Goal: Transaction & Acquisition: Purchase product/service

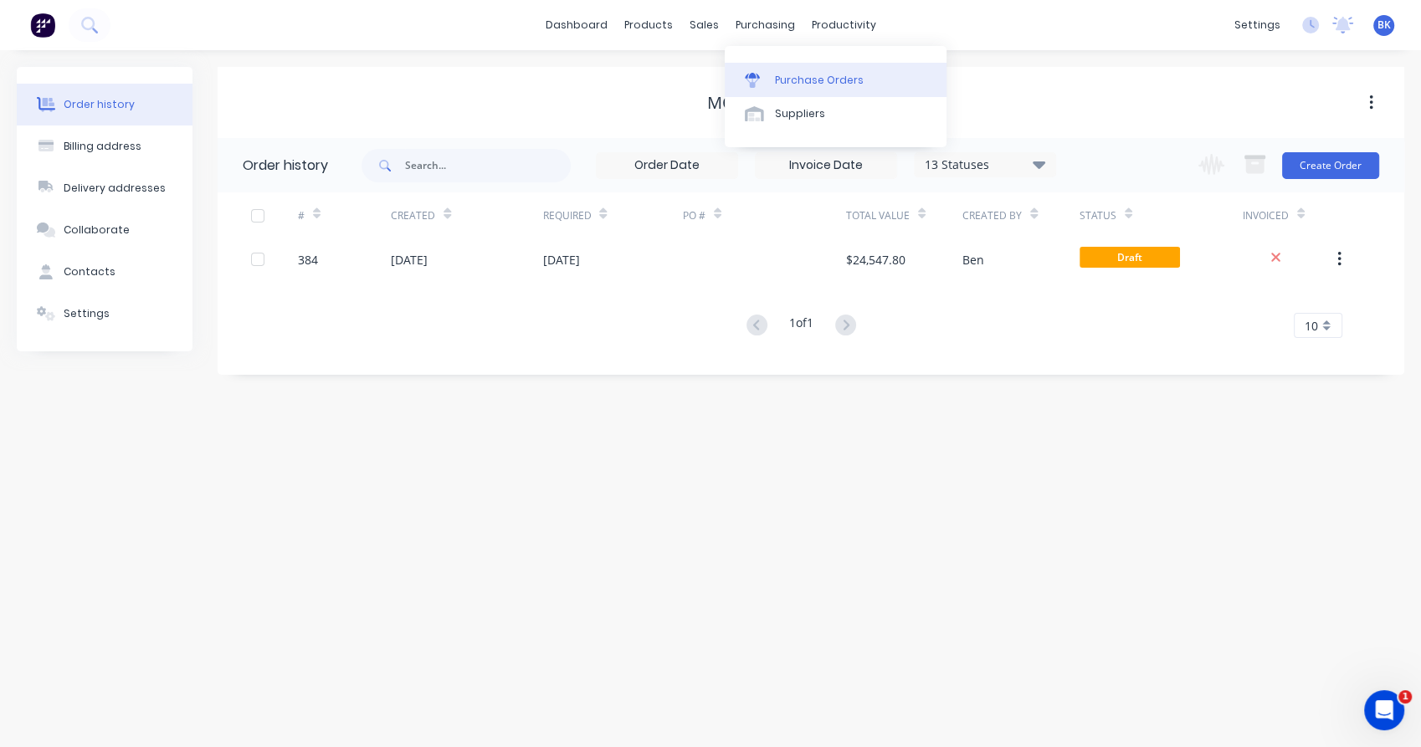
click at [785, 74] on div "Purchase Orders" at bounding box center [819, 80] width 89 height 15
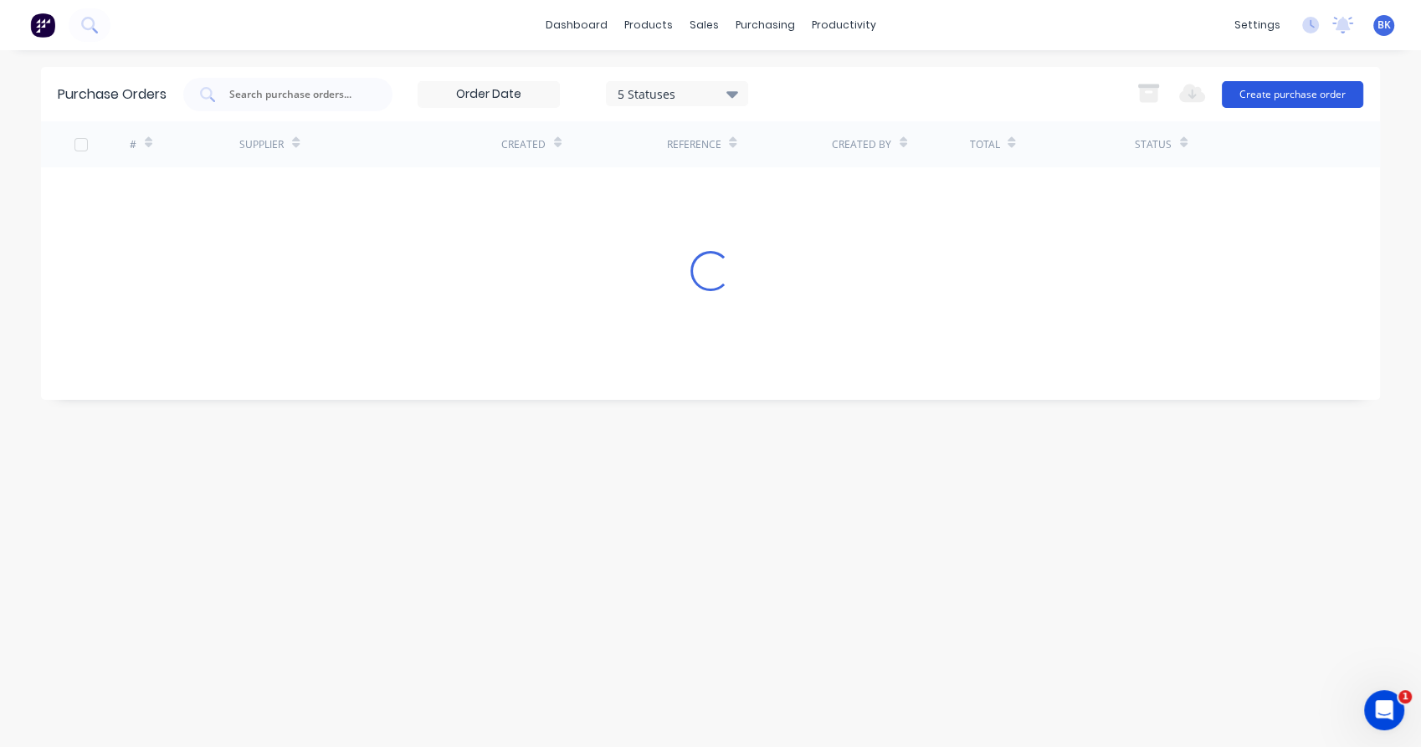
click at [1321, 100] on button "Create purchase order" at bounding box center [1292, 94] width 141 height 27
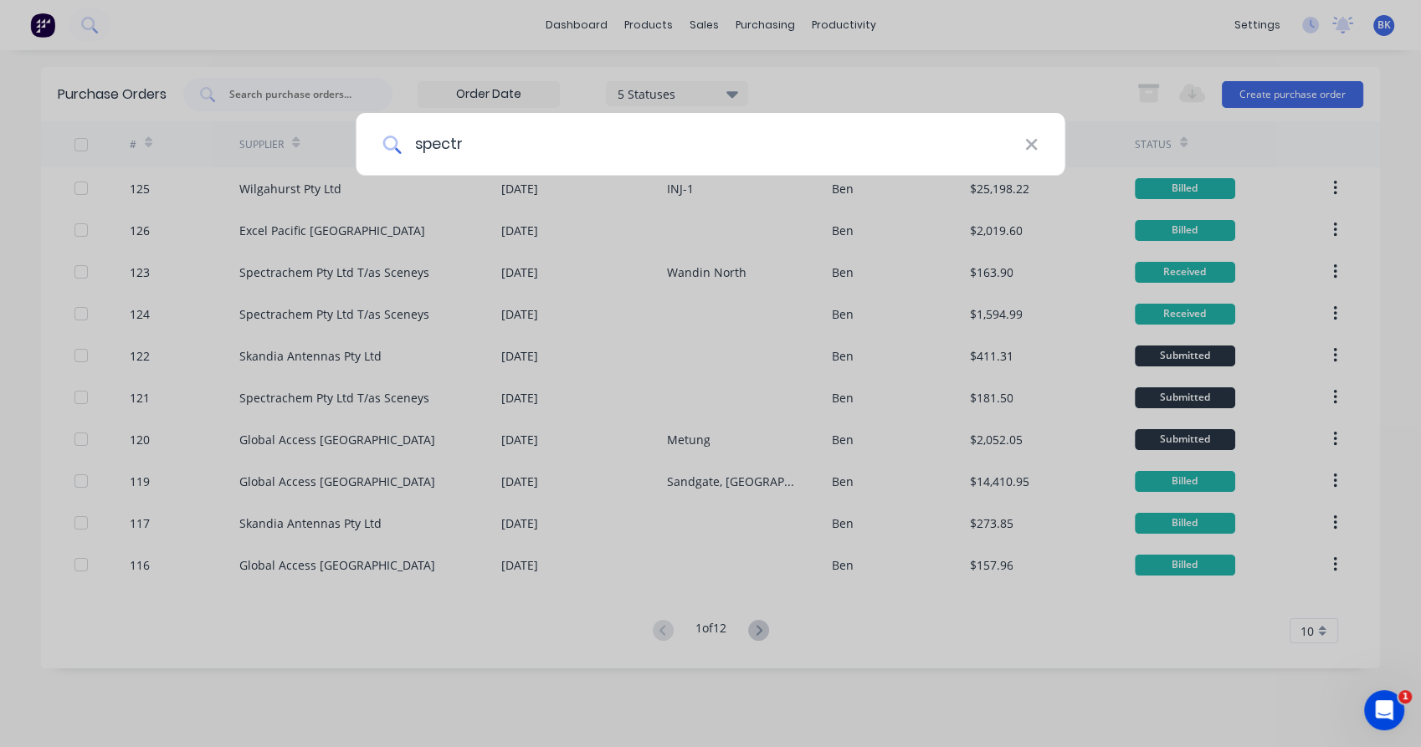
type input "spectra"
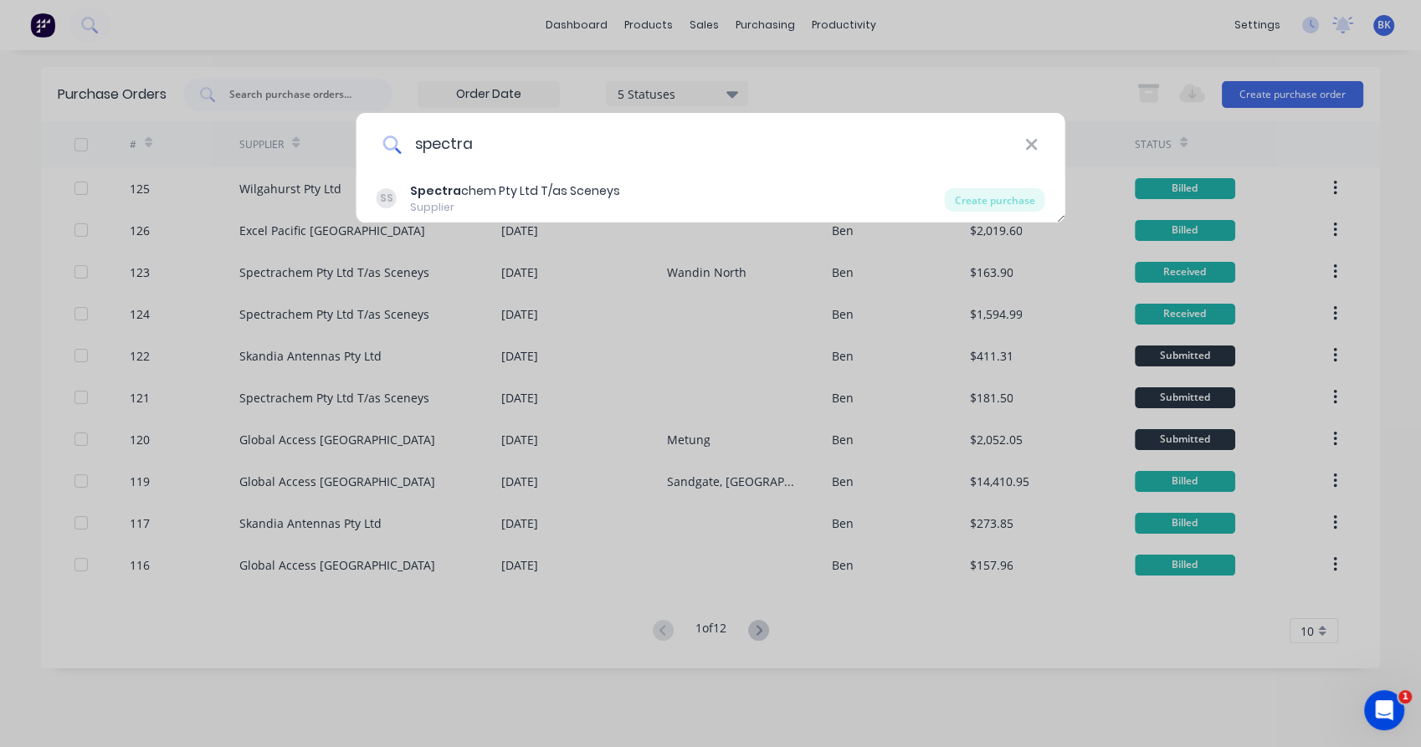
click at [520, 152] on input "spectra" at bounding box center [712, 144] width 623 height 63
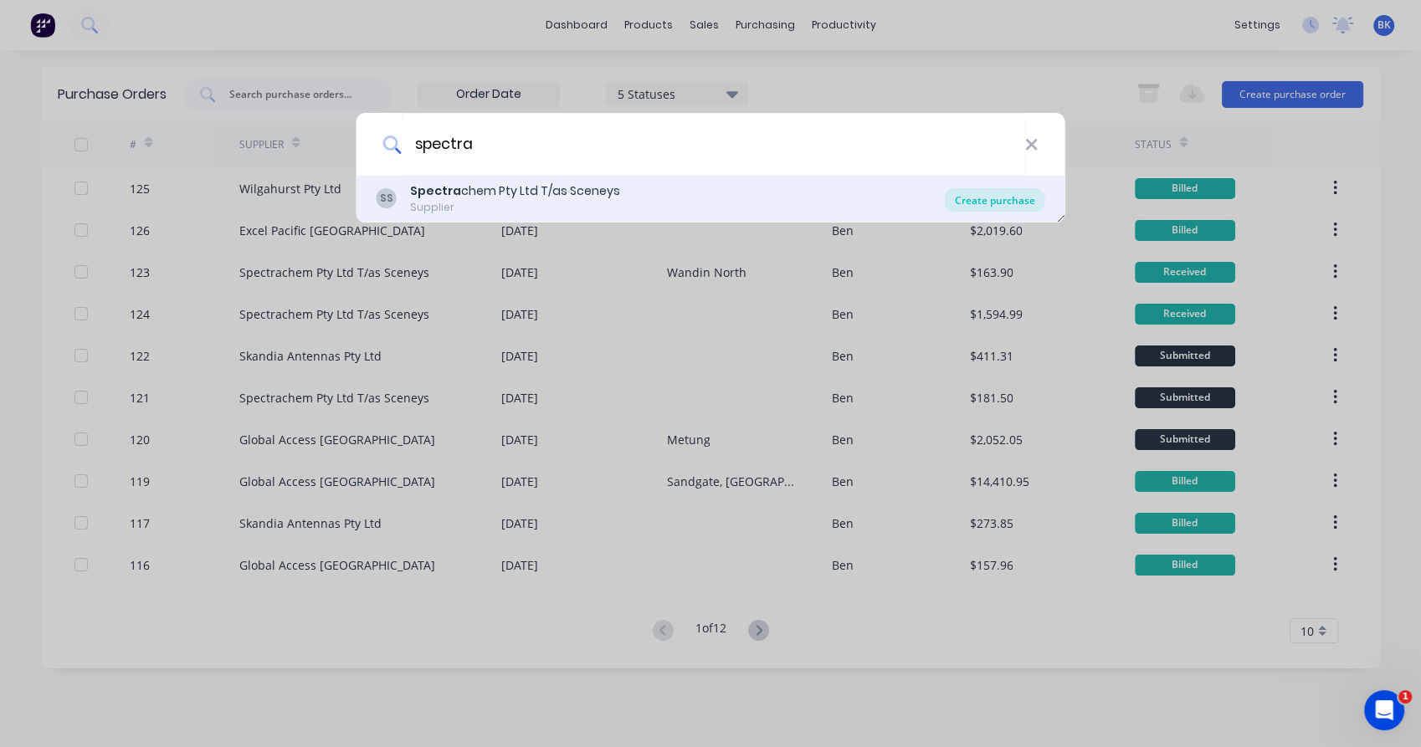
click at [984, 203] on div "Create purchase" at bounding box center [995, 199] width 100 height 23
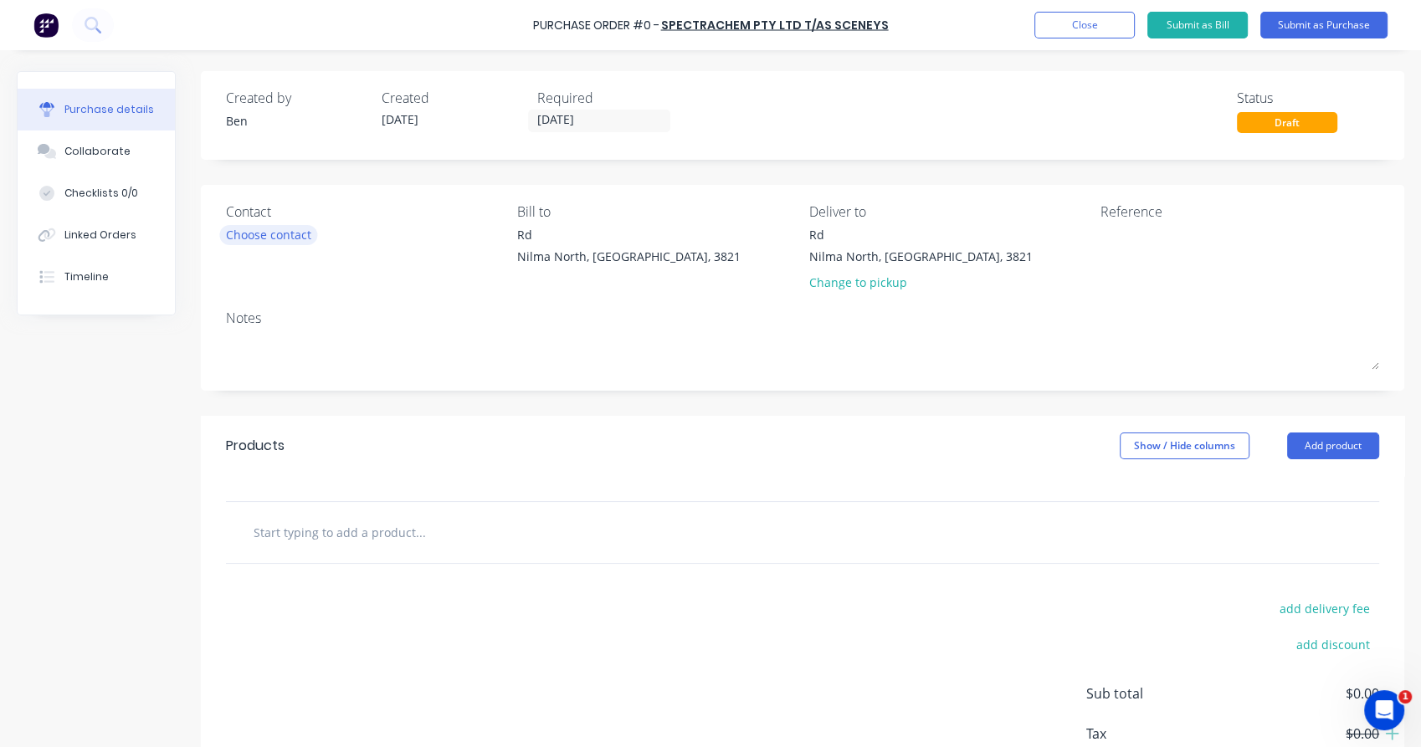
click at [289, 238] on div "Choose contact" at bounding box center [268, 235] width 85 height 18
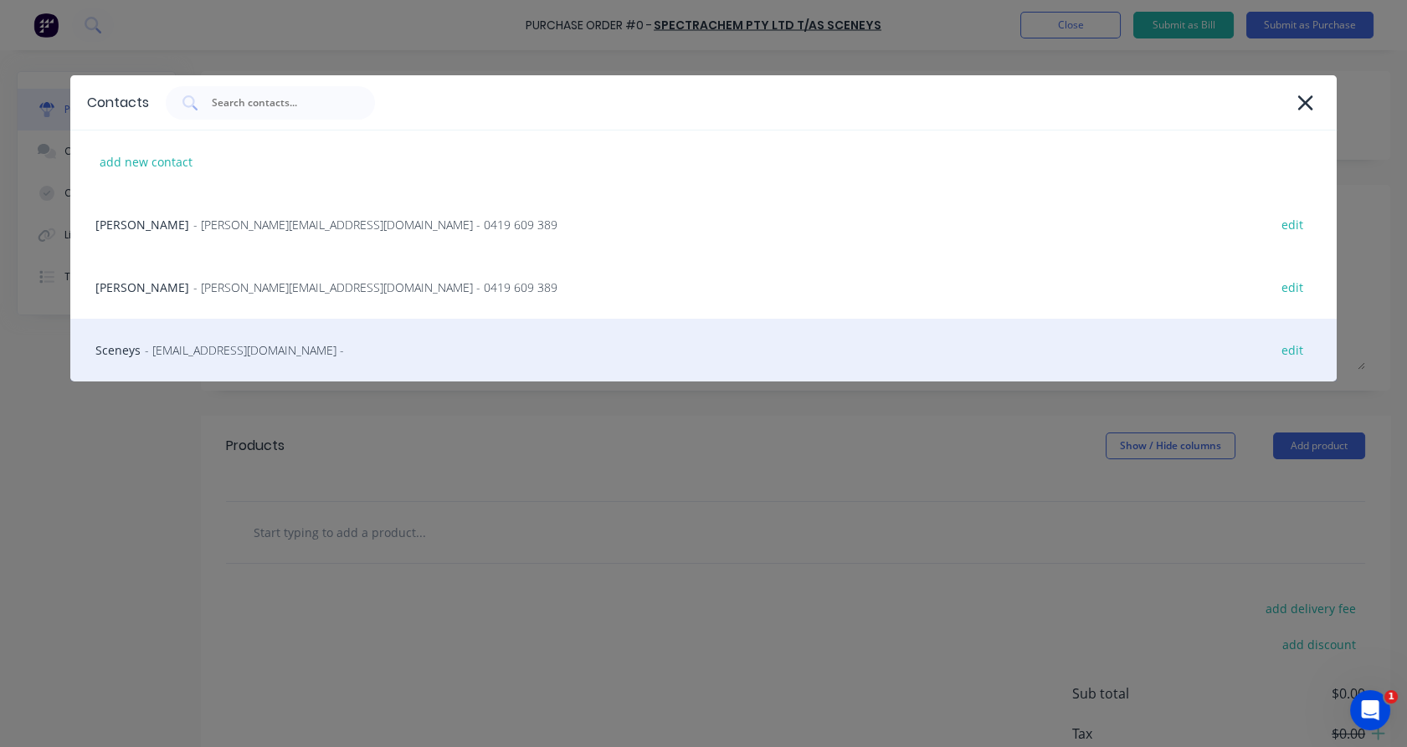
click at [271, 353] on span "- [EMAIL_ADDRESS][DOMAIN_NAME] -" at bounding box center [244, 350] width 199 height 18
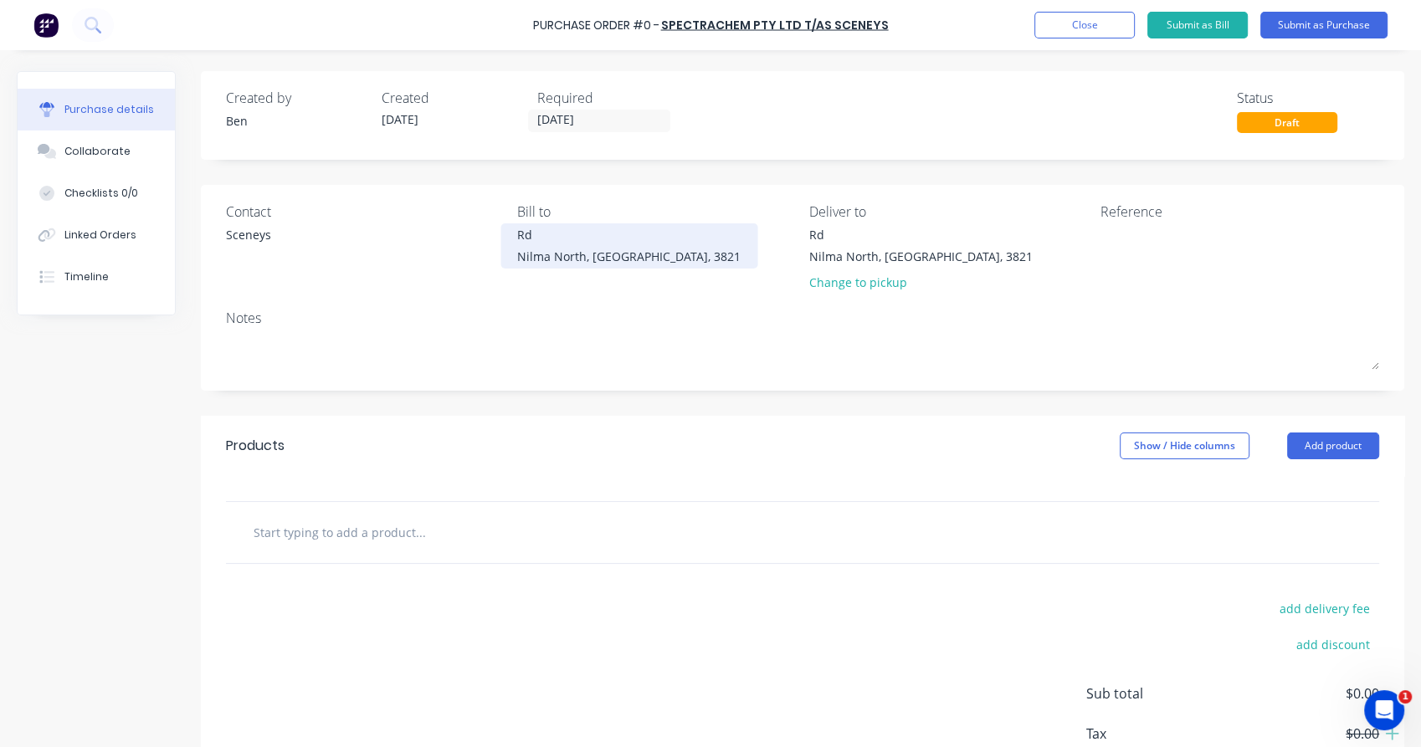
click at [517, 238] on div "[STREET_ADDRESS]" at bounding box center [628, 245] width 223 height 39
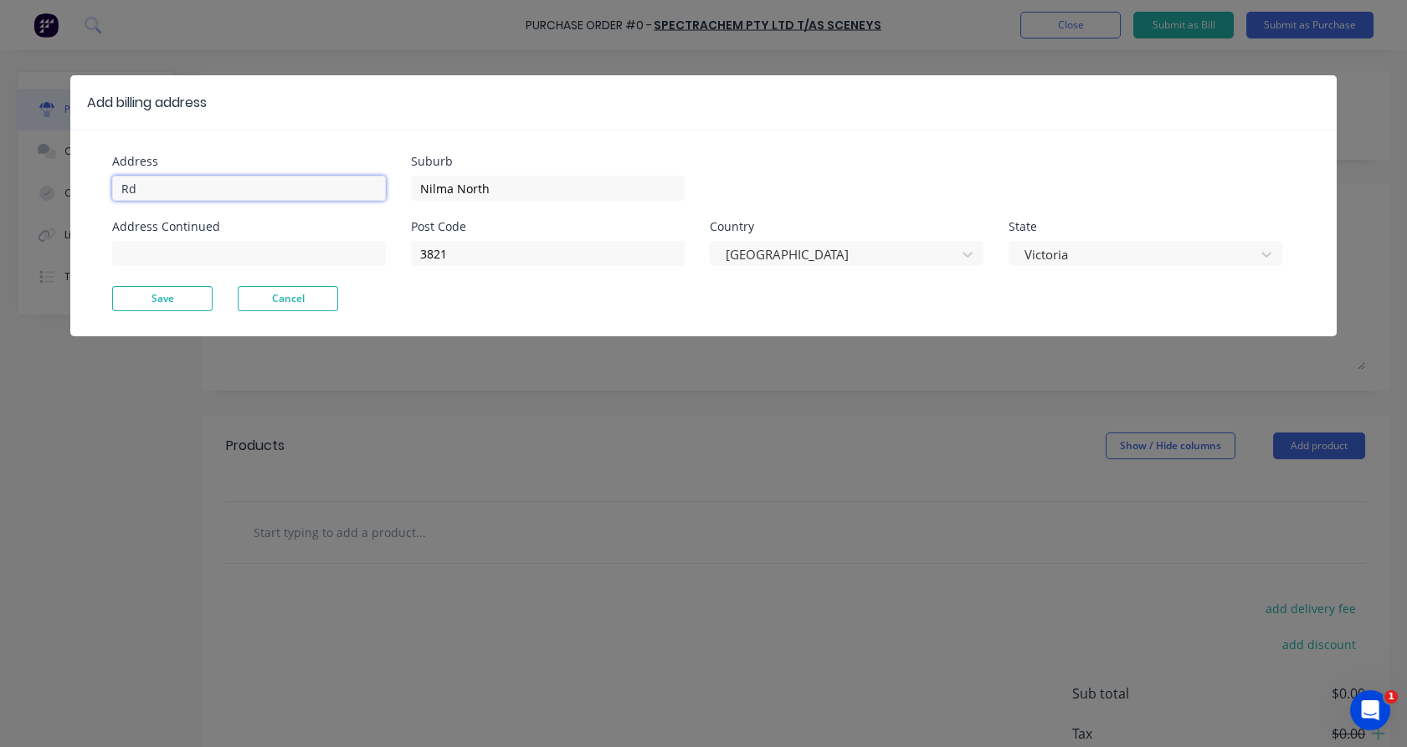
click at [117, 187] on input "Rd" at bounding box center [249, 188] width 274 height 25
type input "[STREET_ADDRESS][PERSON_NAME]"
click at [202, 304] on button "Save" at bounding box center [162, 298] width 100 height 25
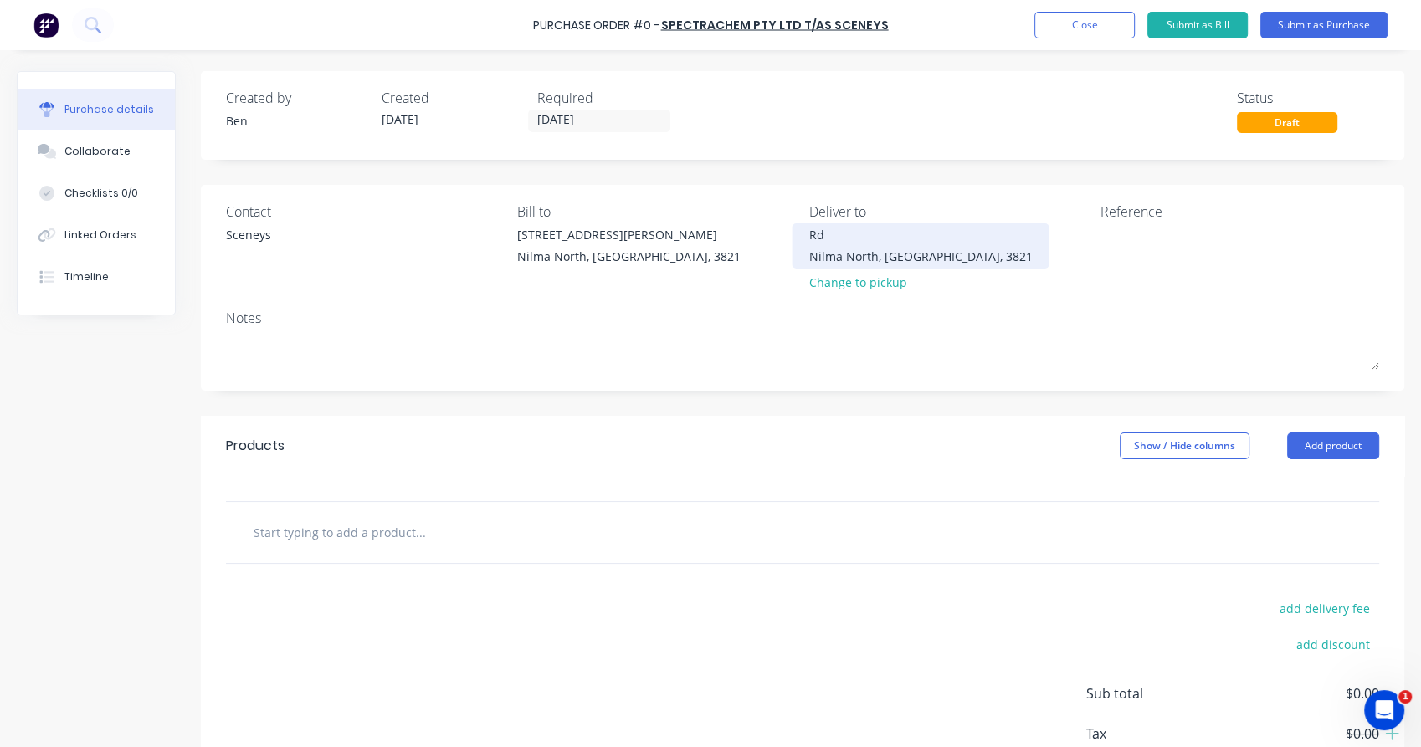
click at [823, 254] on div "[GEOGRAPHIC_DATA]" at bounding box center [920, 257] width 223 height 18
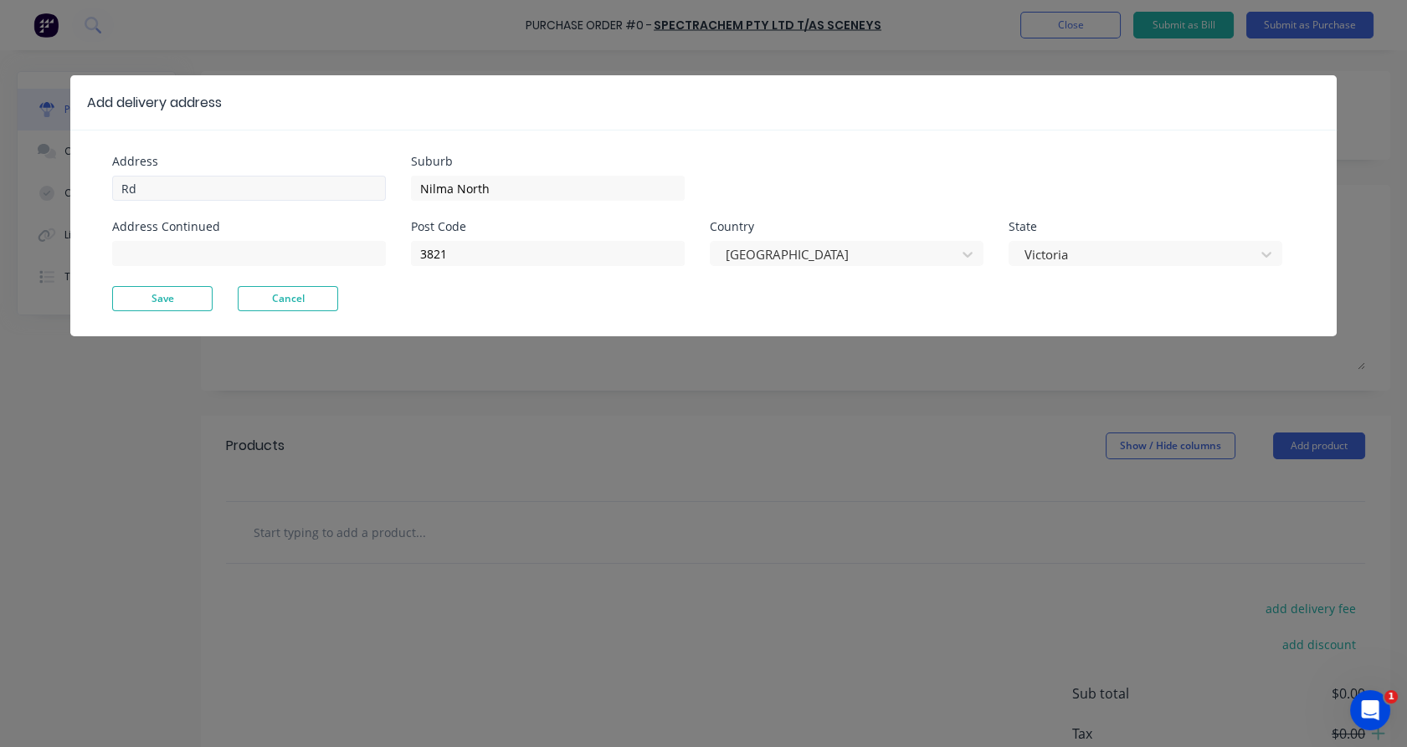
drag, startPoint x: 203, startPoint y: 168, endPoint x: 174, endPoint y: 180, distance: 30.8
click at [174, 180] on div "Address Rd" at bounding box center [249, 178] width 274 height 45
drag, startPoint x: 153, startPoint y: 188, endPoint x: 83, endPoint y: 191, distance: 70.3
click at [77, 195] on div "Address Rd Address Continued Suburb Nilma North Post Code 3821 Country [GEOGRAP…" at bounding box center [703, 233] width 1266 height 207
type input "[STREET_ADDRESS]"
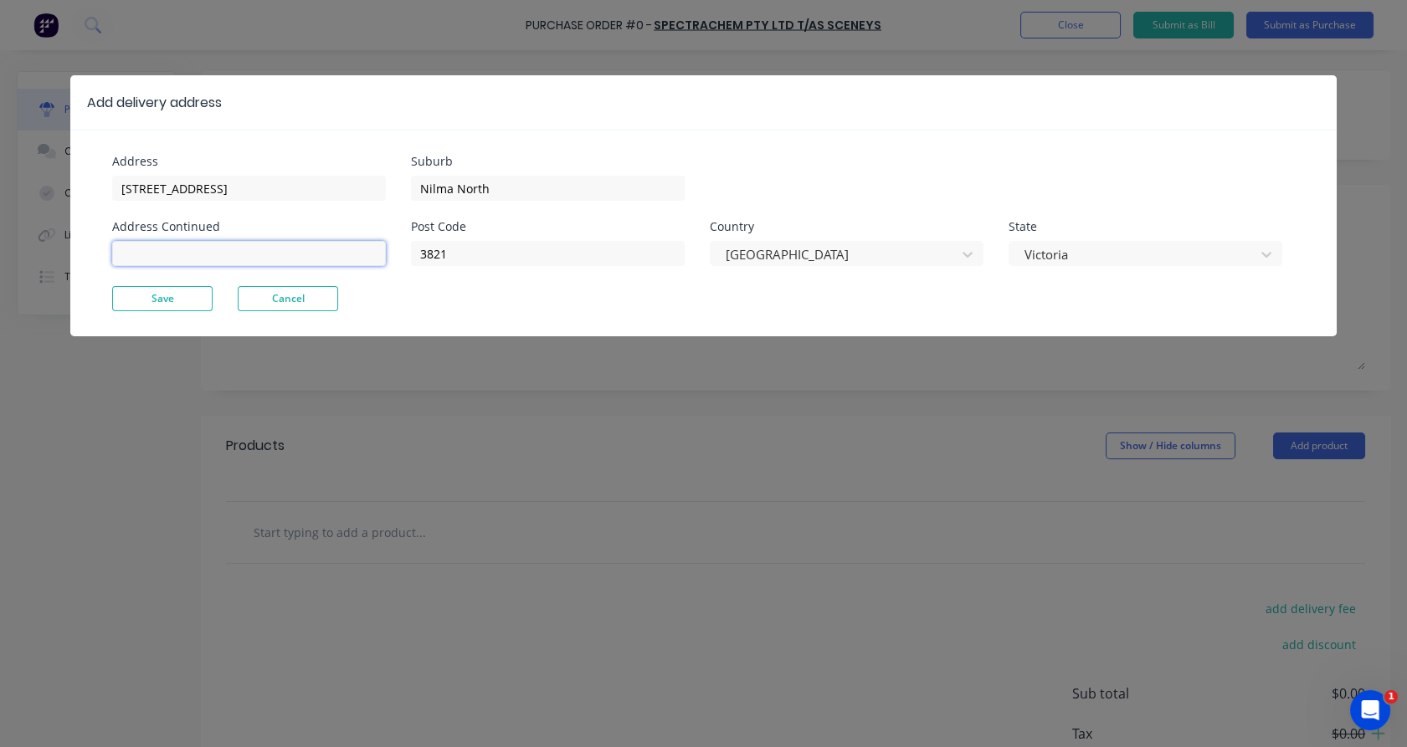
type input "Unit 16"
click at [435, 188] on input "Nilma North" at bounding box center [548, 188] width 274 height 25
type input "Hawthorn"
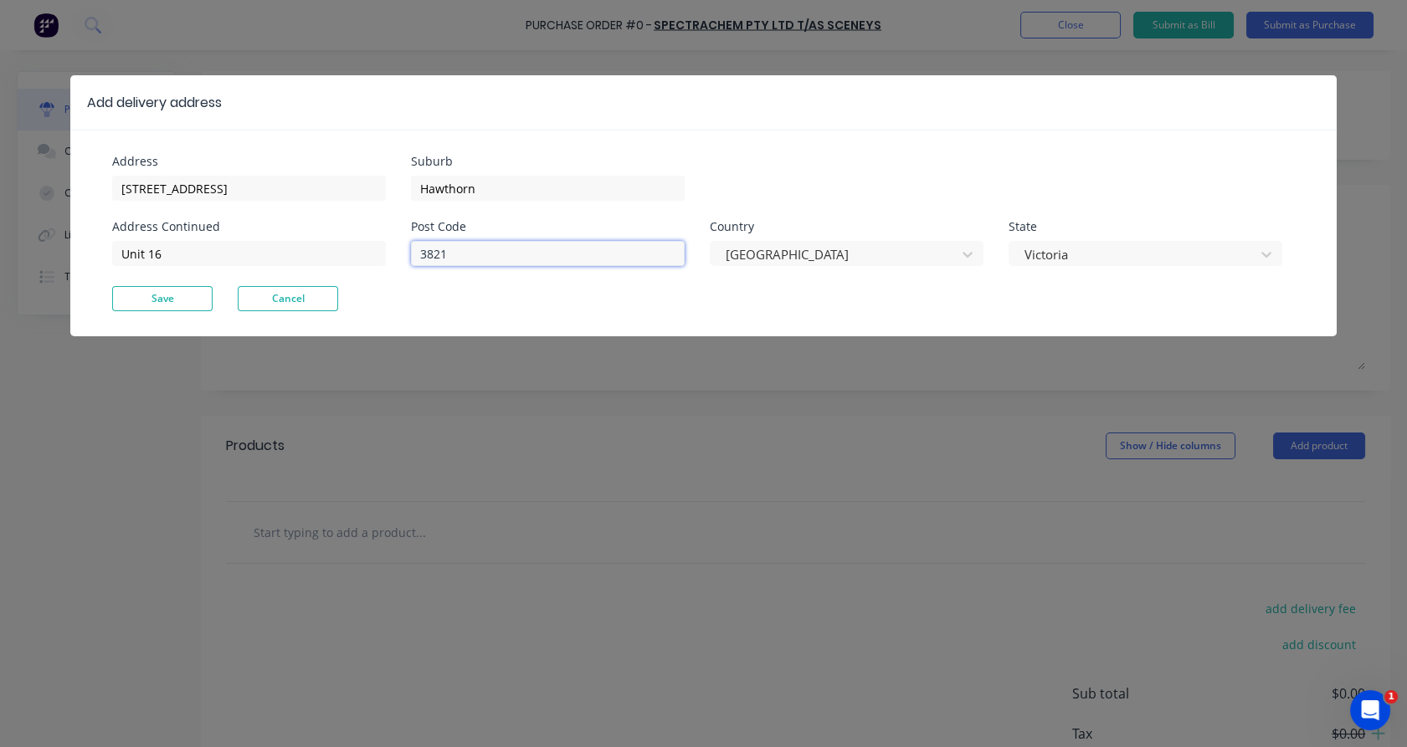
click at [454, 256] on input "3821" at bounding box center [548, 253] width 274 height 25
type input "3122"
click at [174, 301] on button "Save" at bounding box center [162, 298] width 100 height 25
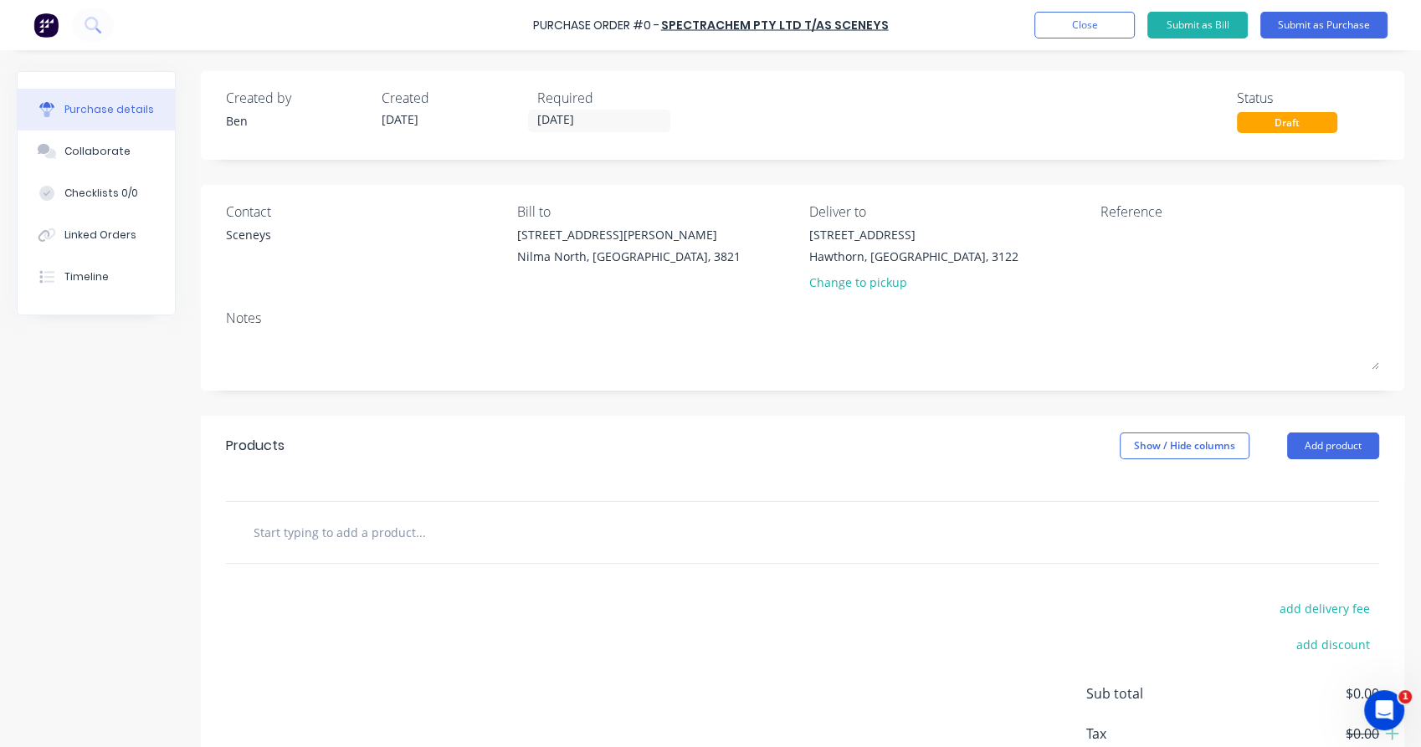
click at [338, 538] on input "text" at bounding box center [420, 531] width 335 height 33
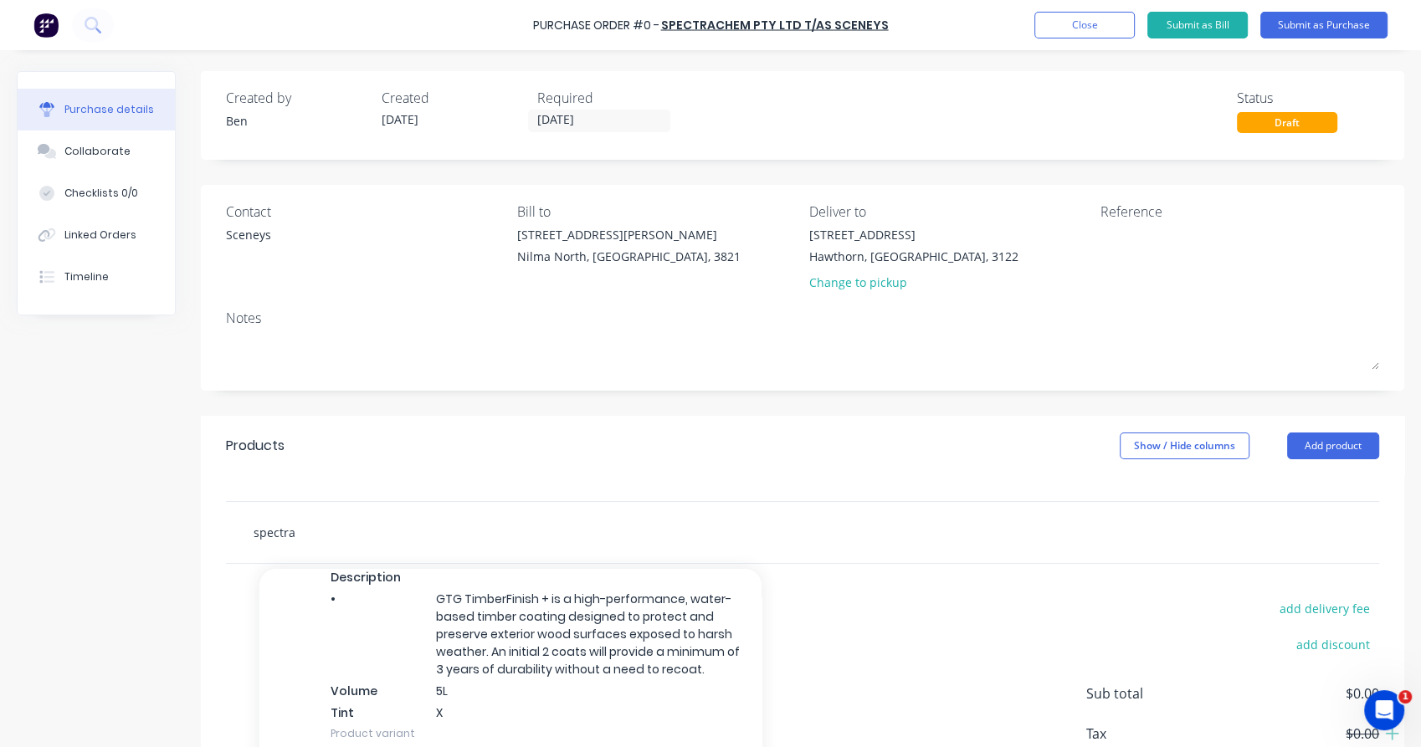
type input "spectra"
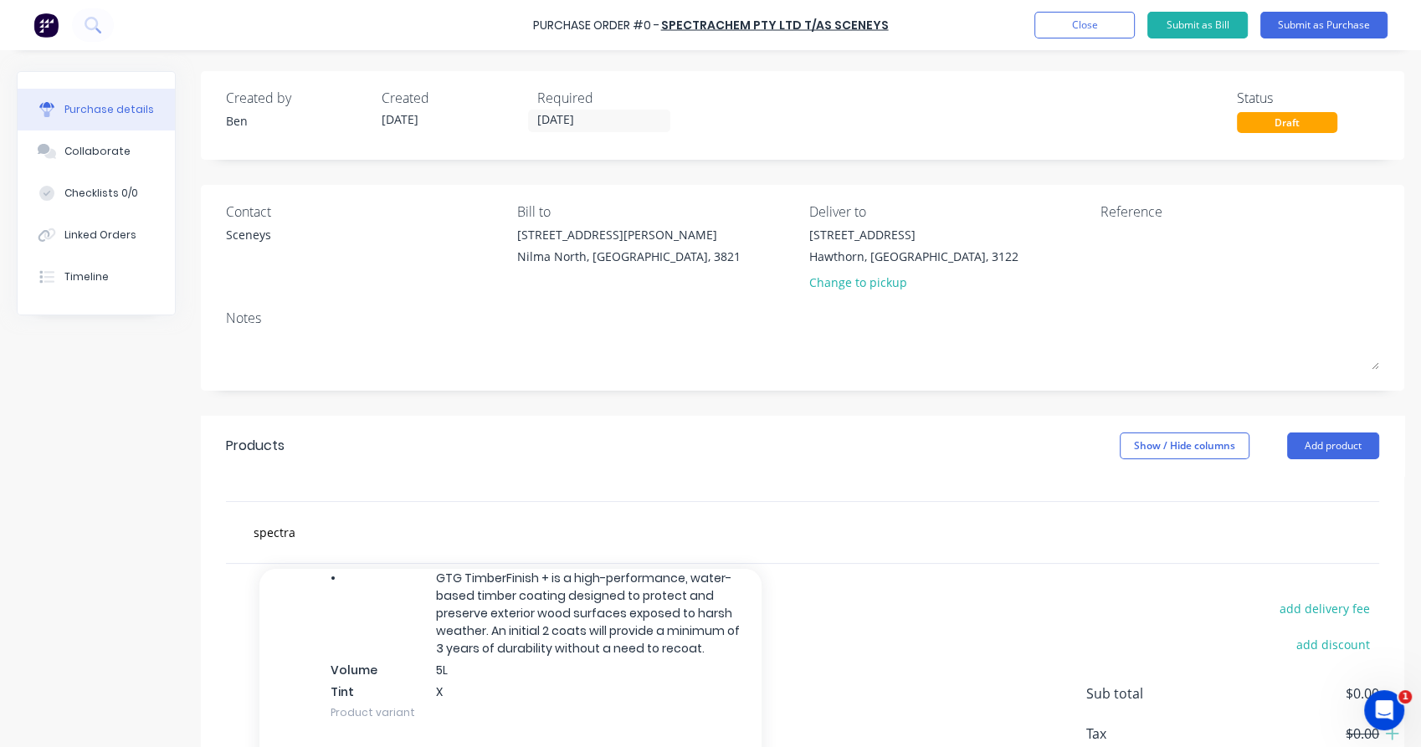
click at [392, 648] on div "GTG TimberFinish + Xero Item # factory_item Sceneys Description Spectra Deck Pl…" at bounding box center [510, 604] width 502 height 266
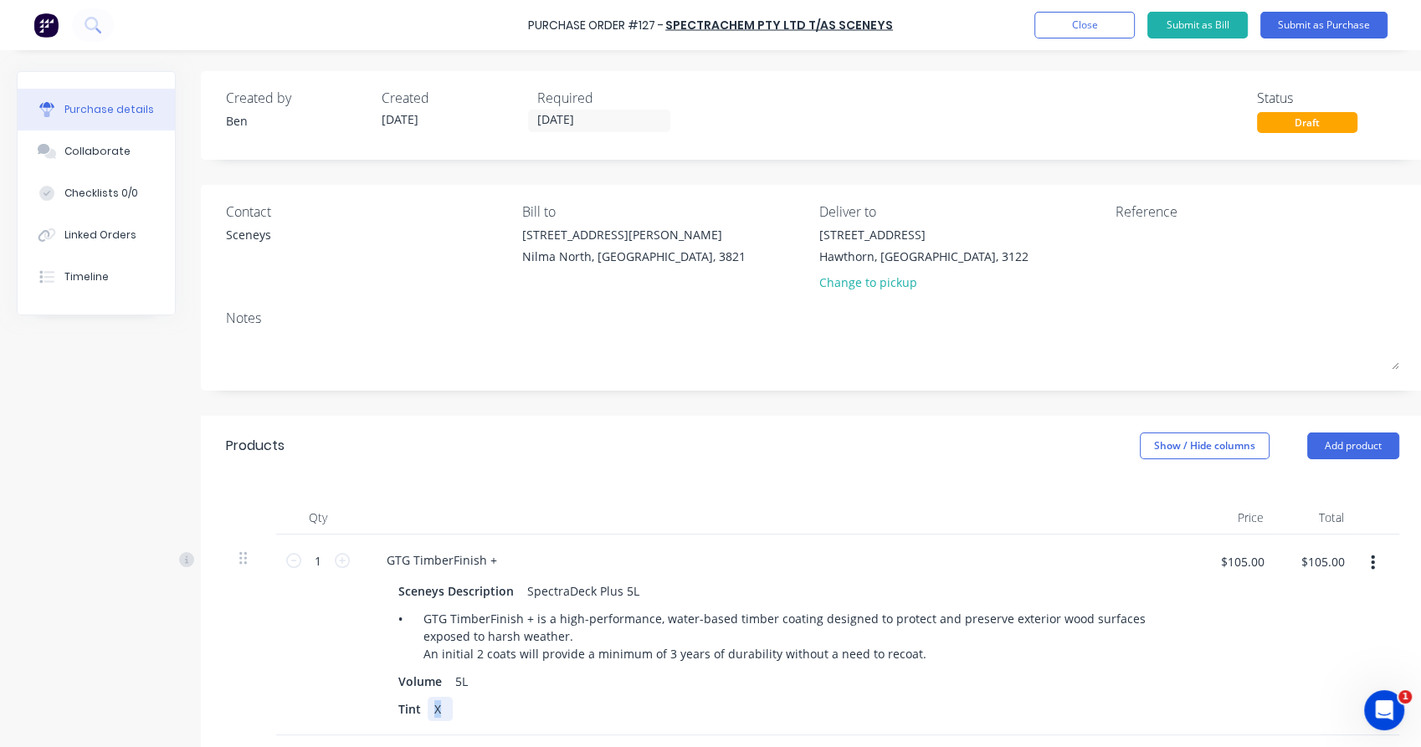
drag, startPoint x: 447, startPoint y: 708, endPoint x: 428, endPoint y: 708, distance: 18.4
click at [428, 708] on div "X" at bounding box center [440, 709] width 25 height 24
click at [483, 708] on div "[PERSON_NAME]" at bounding box center [481, 709] width 107 height 24
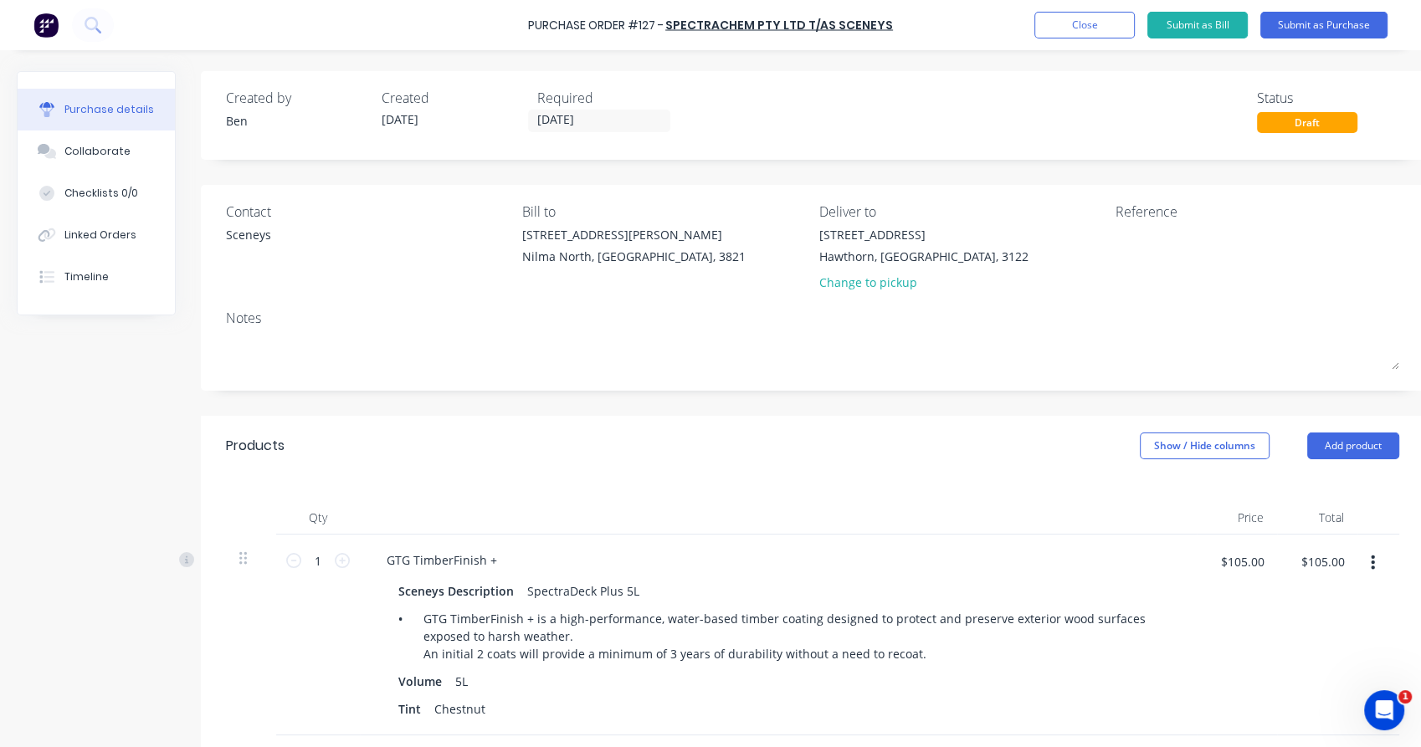
click at [265, 655] on div at bounding box center [251, 635] width 50 height 201
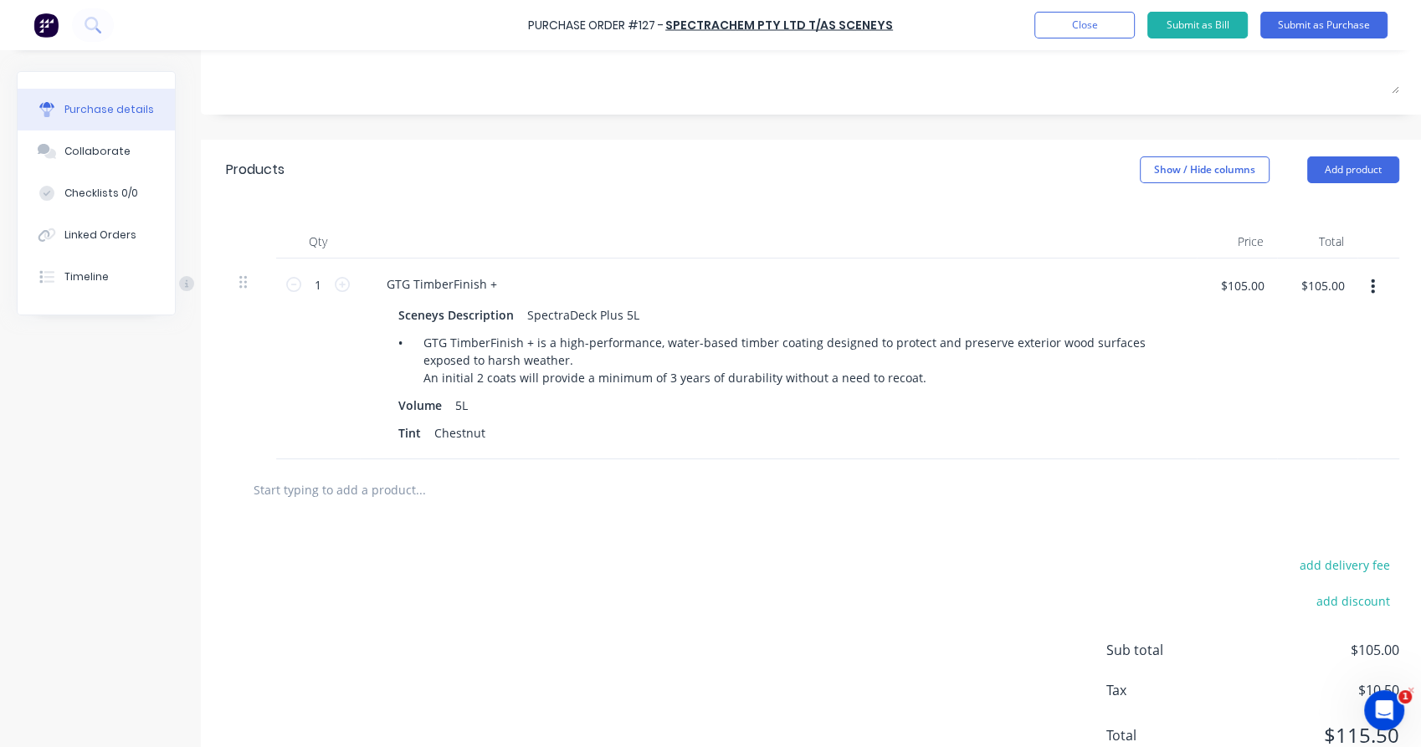
scroll to position [278, 0]
click at [1337, 161] on button "Add product" at bounding box center [1353, 168] width 92 height 27
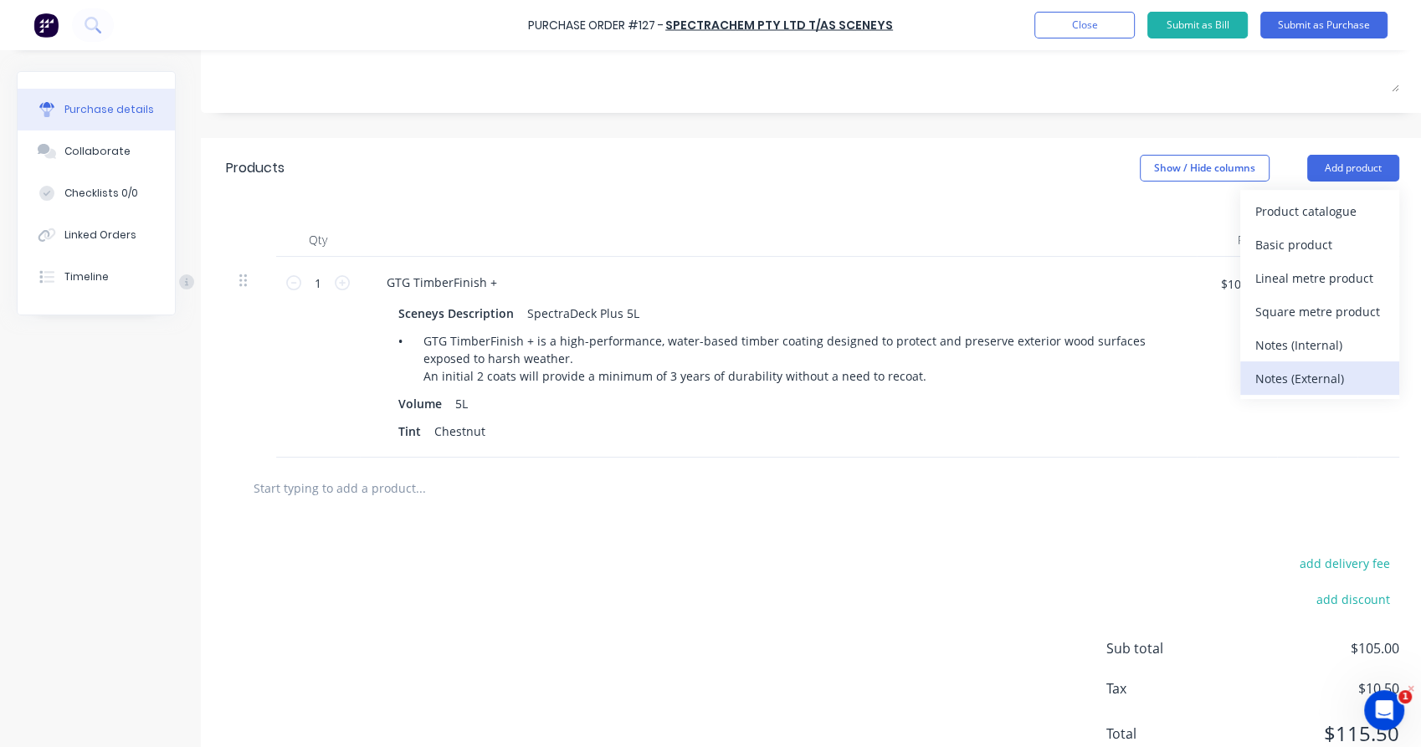
click at [1319, 376] on div "Notes (External)" at bounding box center [1319, 379] width 129 height 24
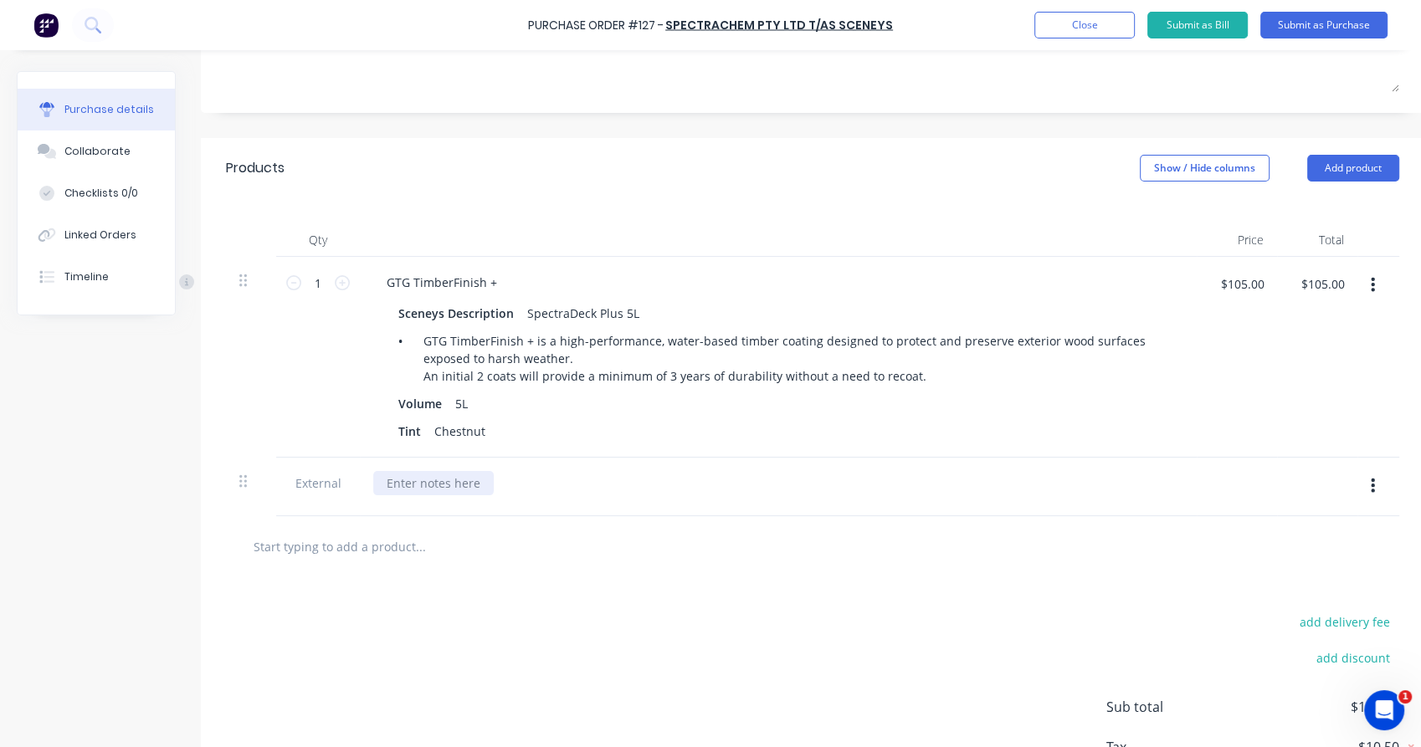
click at [438, 488] on div at bounding box center [433, 483] width 121 height 24
drag, startPoint x: 758, startPoint y: 484, endPoint x: 916, endPoint y: 481, distance: 158.2
click at [916, 481] on div "I have decided to lock in the name of the custom colour as Chestnut is the cust…" at bounding box center [778, 483] width 810 height 24
click at [1376, 287] on button "button" at bounding box center [1372, 285] width 39 height 30
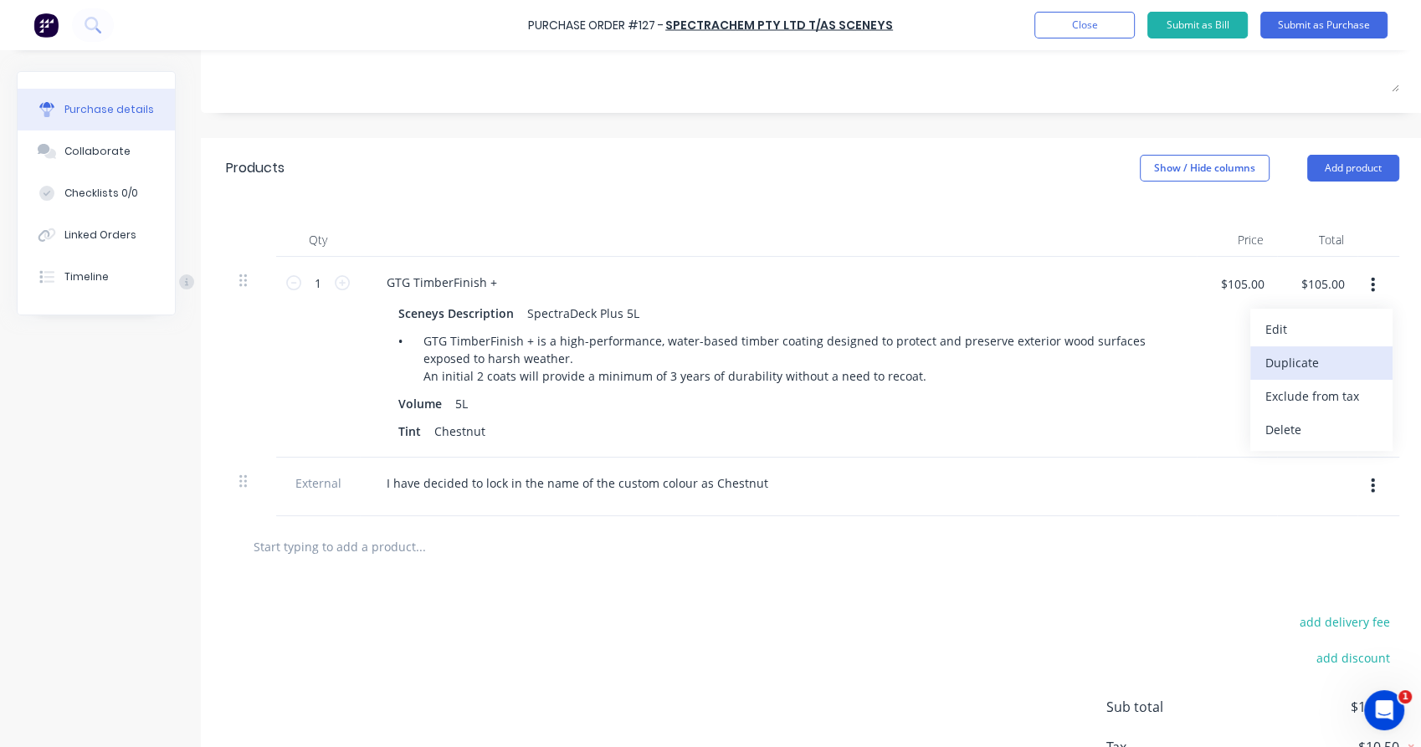
click at [1349, 370] on button "Duplicate" at bounding box center [1321, 362] width 142 height 33
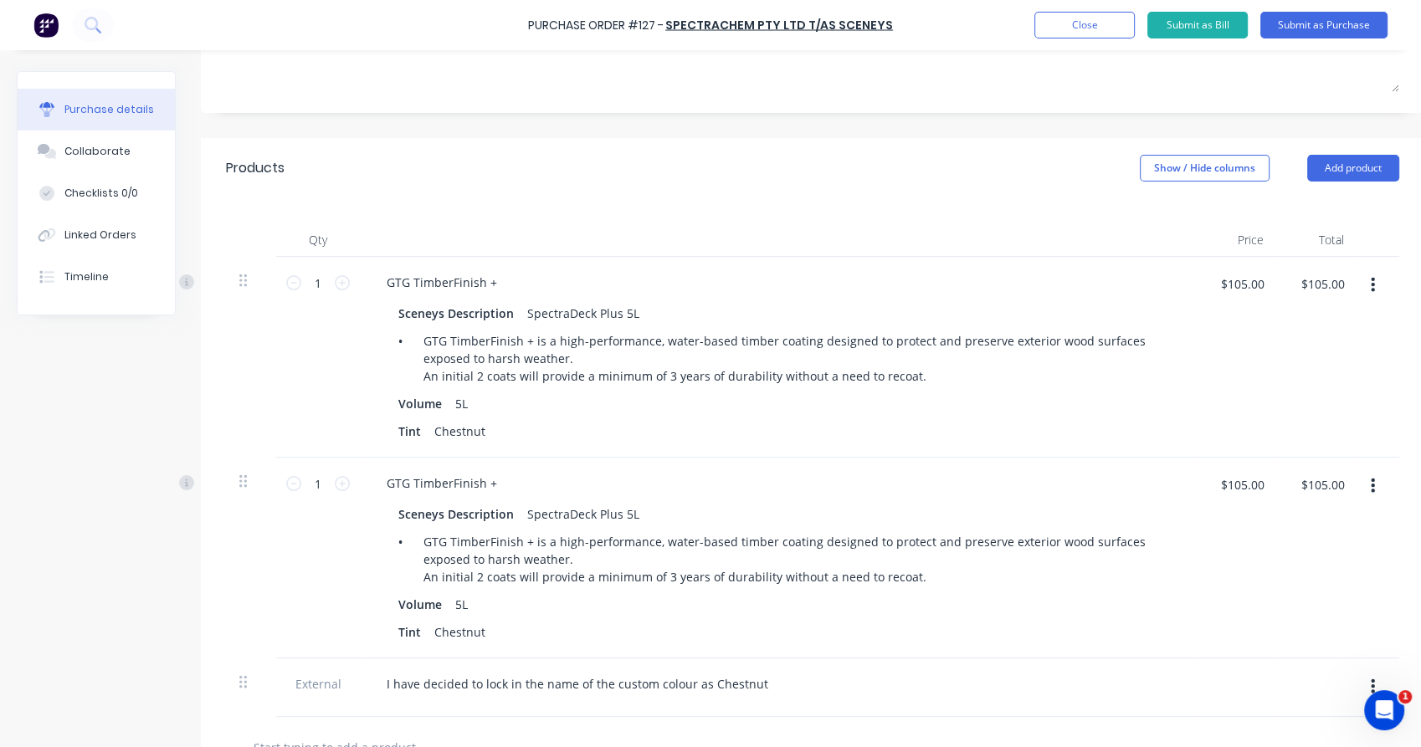
click at [1373, 483] on icon "button" at bounding box center [1373, 486] width 4 height 18
click at [1353, 569] on button "Duplicate" at bounding box center [1321, 563] width 142 height 33
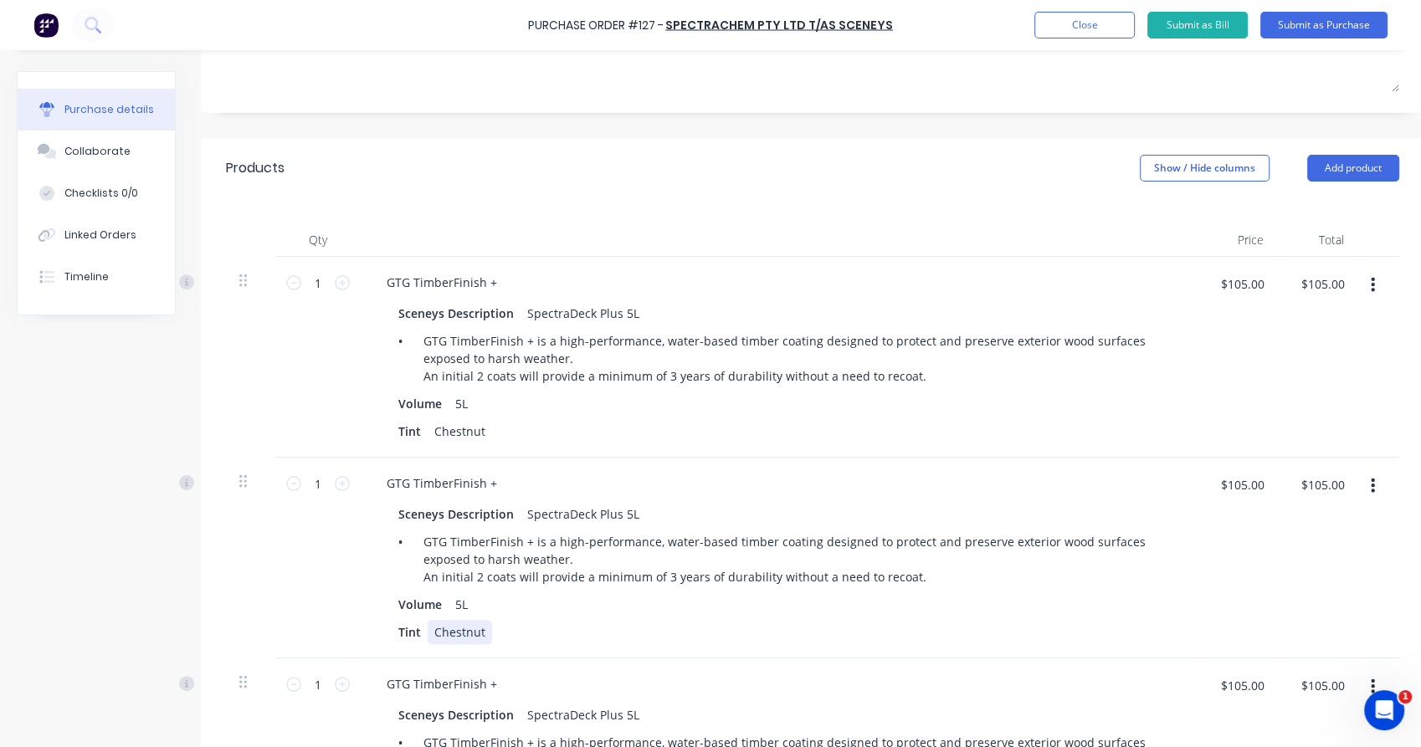
click at [479, 631] on div "Chestnut" at bounding box center [460, 632] width 64 height 24
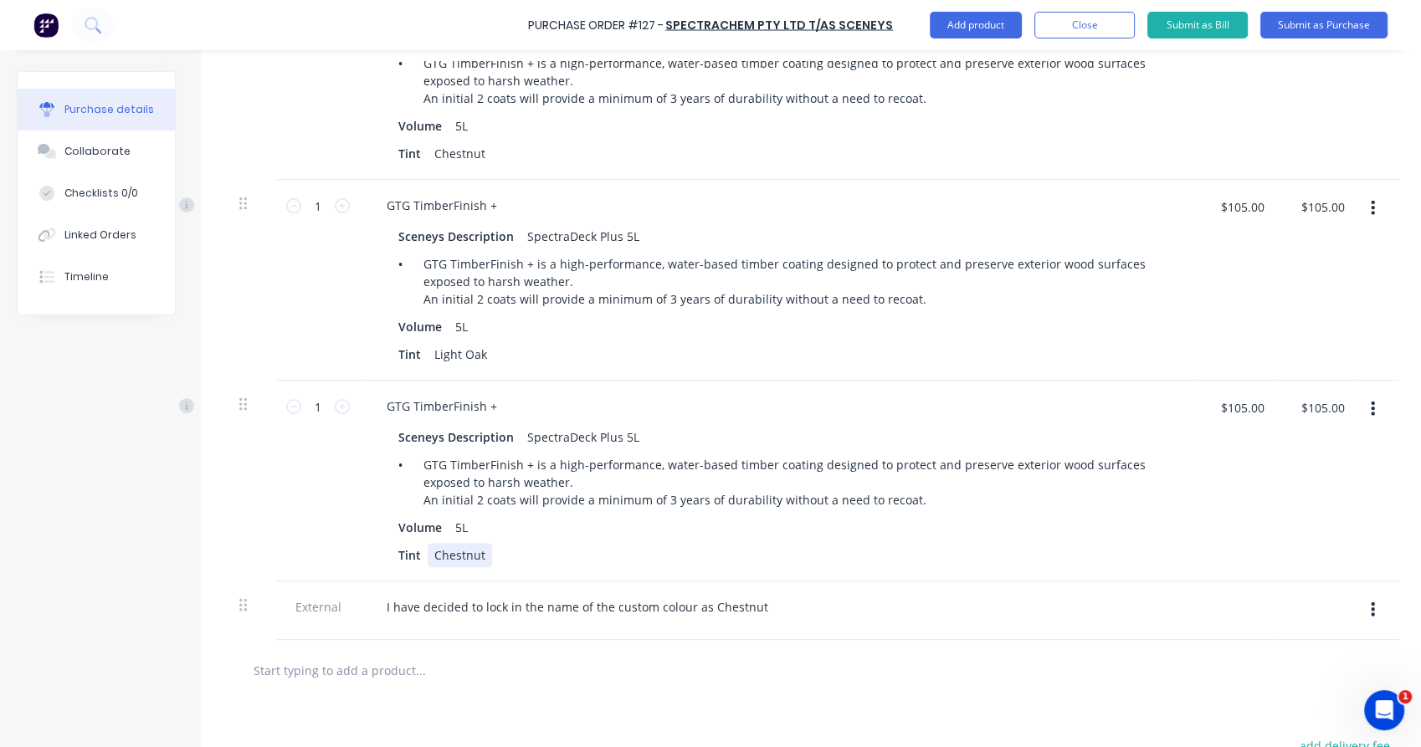
click at [459, 560] on div "Chestnut" at bounding box center [460, 555] width 64 height 24
click at [301, 677] on input "text" at bounding box center [420, 670] width 335 height 33
click at [988, 21] on button "Add product" at bounding box center [976, 25] width 92 height 27
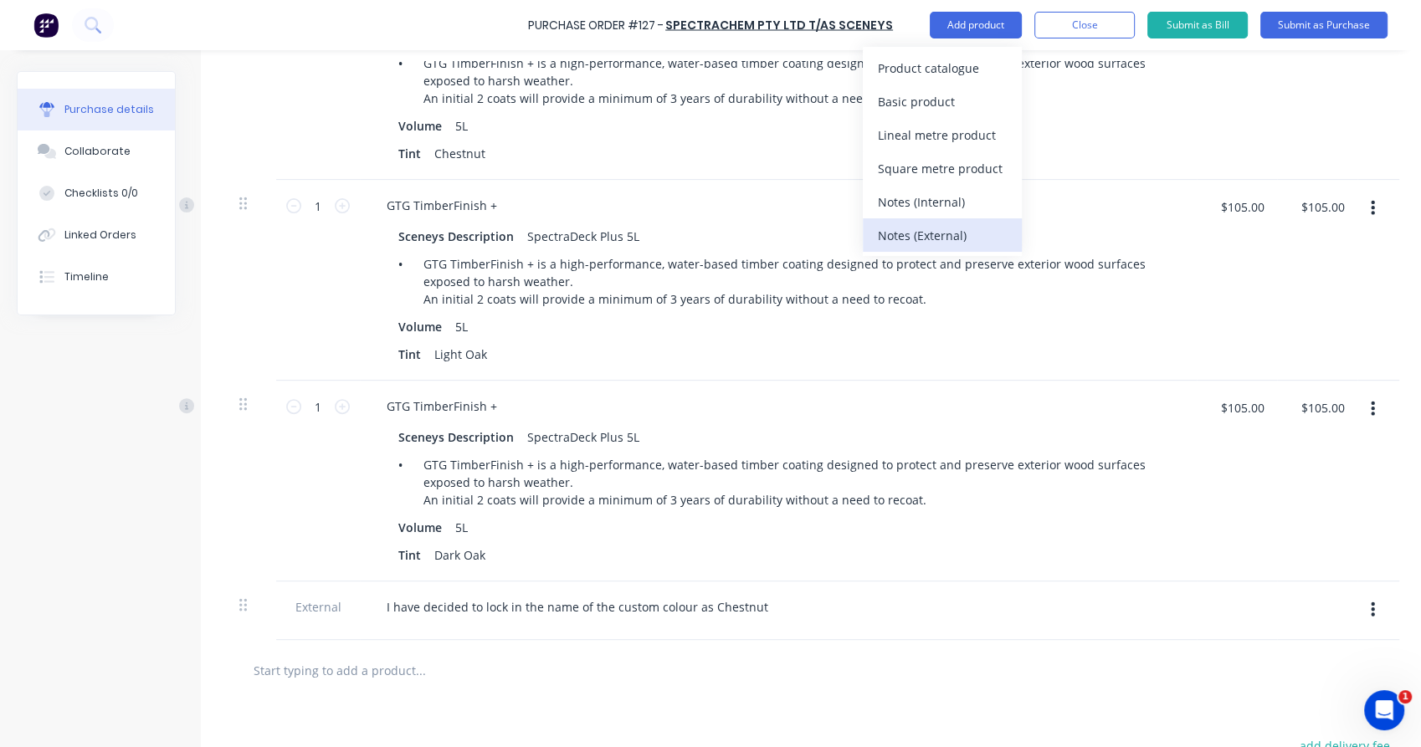
click at [955, 227] on div "Notes (External)" at bounding box center [942, 235] width 129 height 24
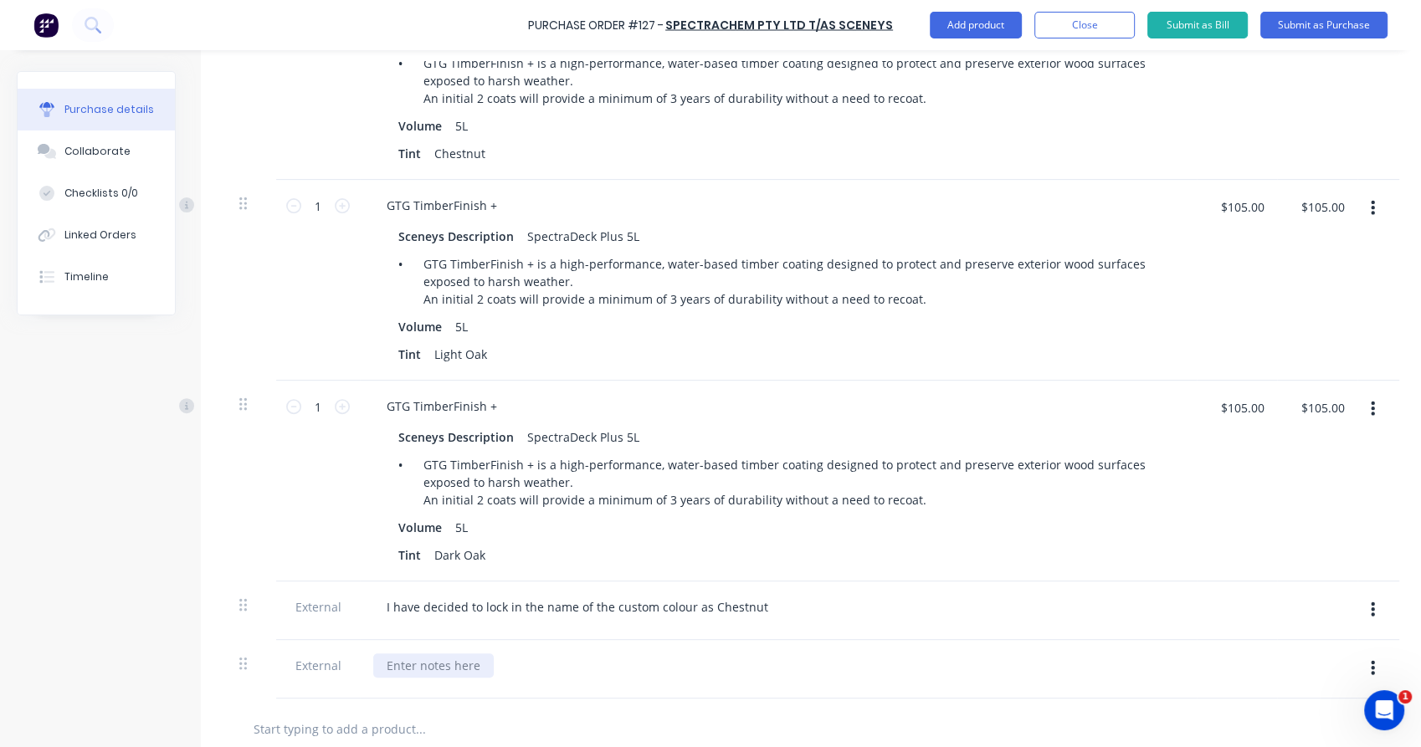
click at [428, 669] on div at bounding box center [433, 666] width 121 height 24
click at [479, 661] on div "Freight [DATE]" at bounding box center [426, 666] width 106 height 24
click at [479, 661] on div "Freight [DATE] if possible?" at bounding box center [459, 666] width 172 height 24
click at [217, 699] on div at bounding box center [812, 729] width 1223 height 61
click at [536, 664] on div "Freight [DATE] if possible?" at bounding box center [459, 666] width 172 height 24
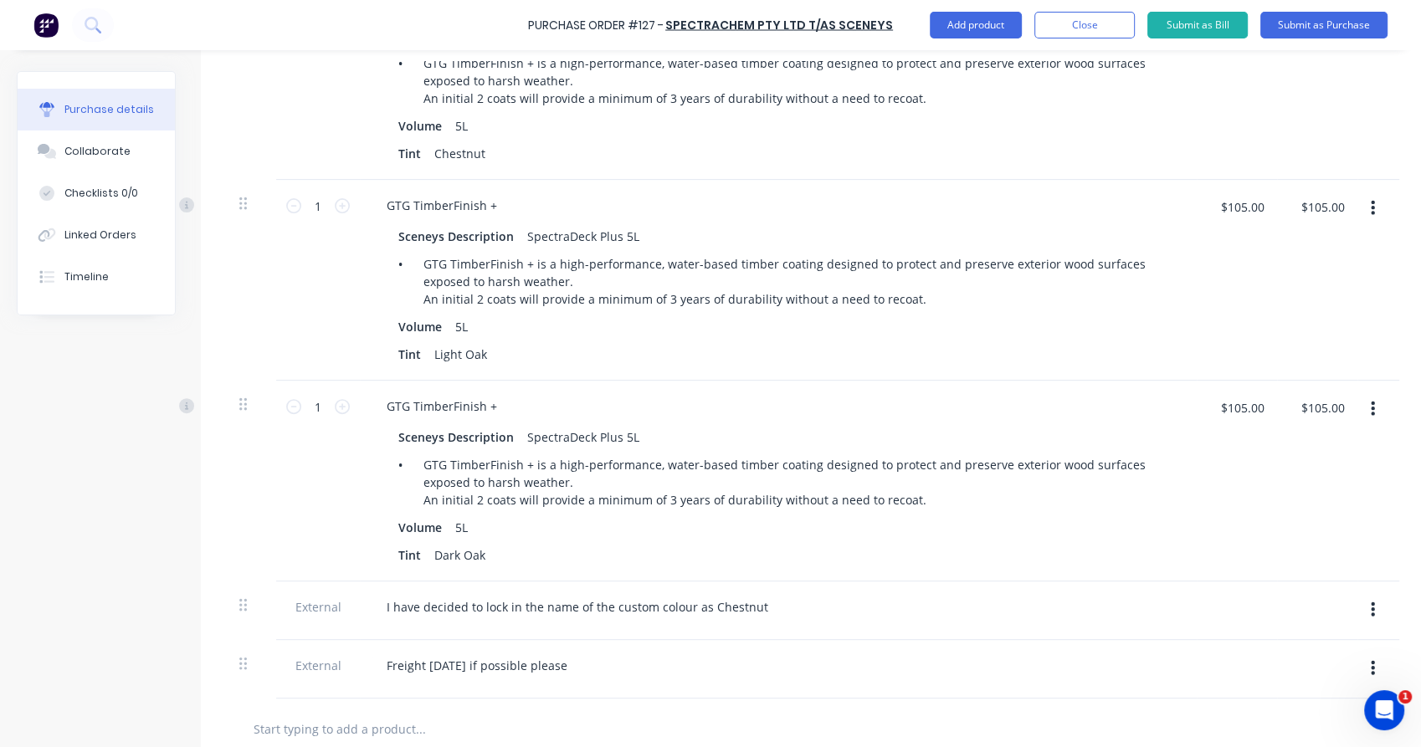
click at [241, 506] on div at bounding box center [251, 481] width 50 height 201
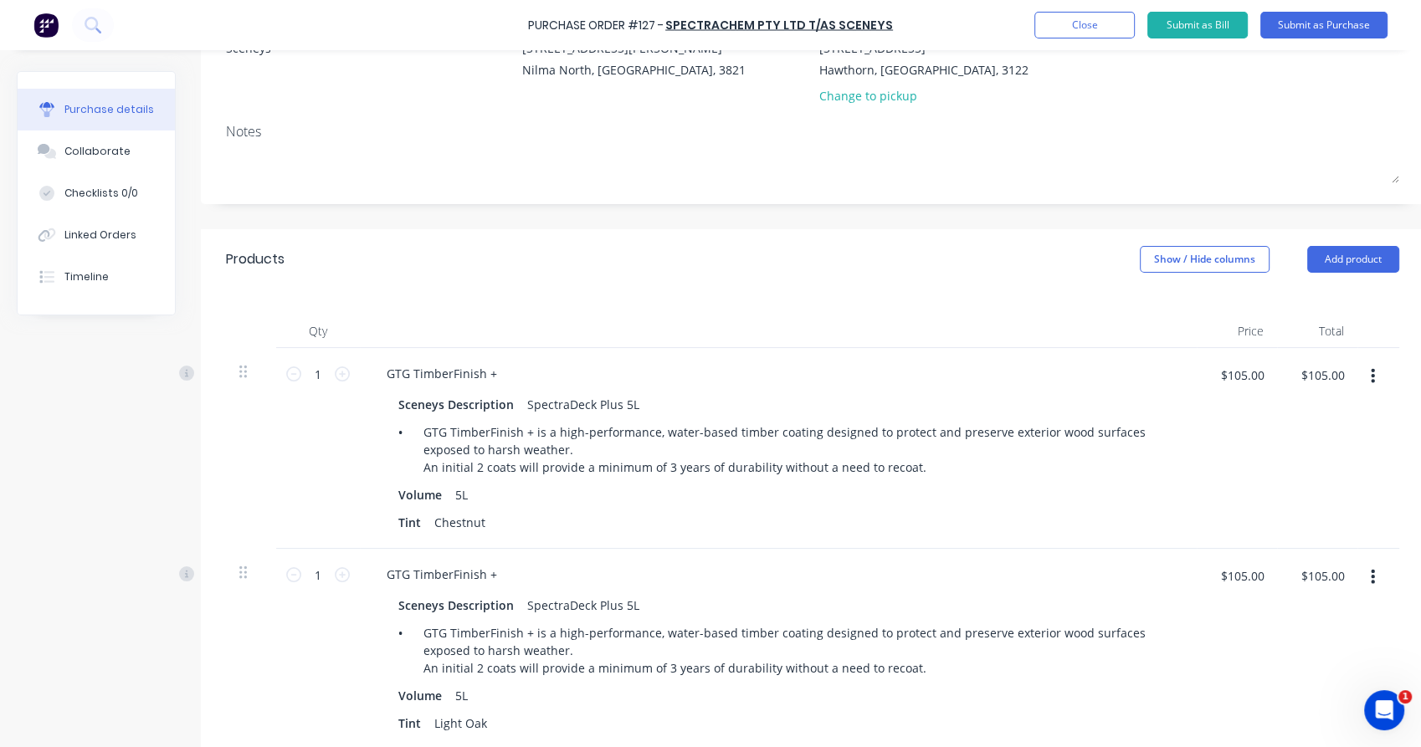
scroll to position [185, 0]
click at [479, 411] on div "Sceneys Description" at bounding box center [456, 406] width 129 height 24
drag, startPoint x: 422, startPoint y: 407, endPoint x: 553, endPoint y: 407, distance: 131.4
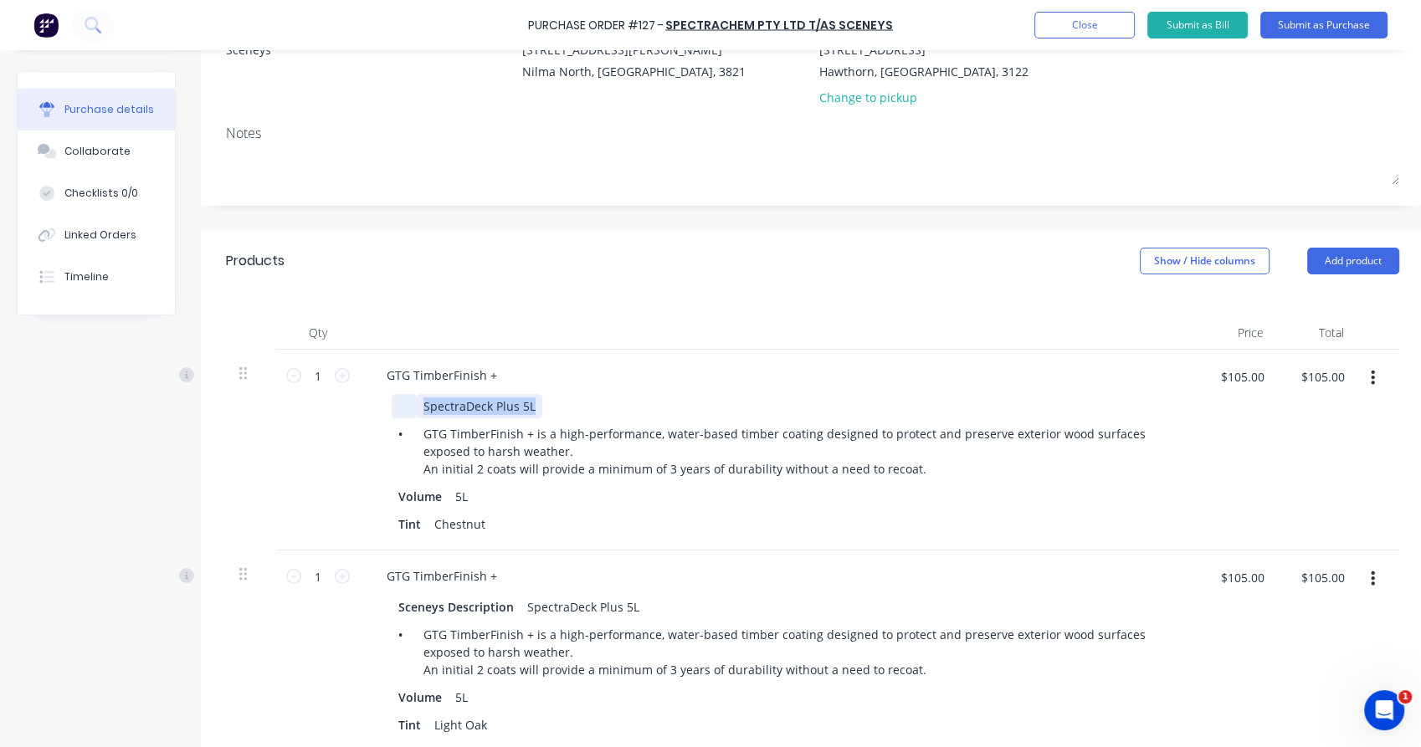
drag, startPoint x: 536, startPoint y: 403, endPoint x: 408, endPoint y: 408, distance: 127.3
click at [408, 408] on div "SpectraDeck Plus 5L" at bounding box center [775, 406] width 767 height 24
click at [408, 370] on div "GTG TimberFinish +" at bounding box center [441, 375] width 137 height 24
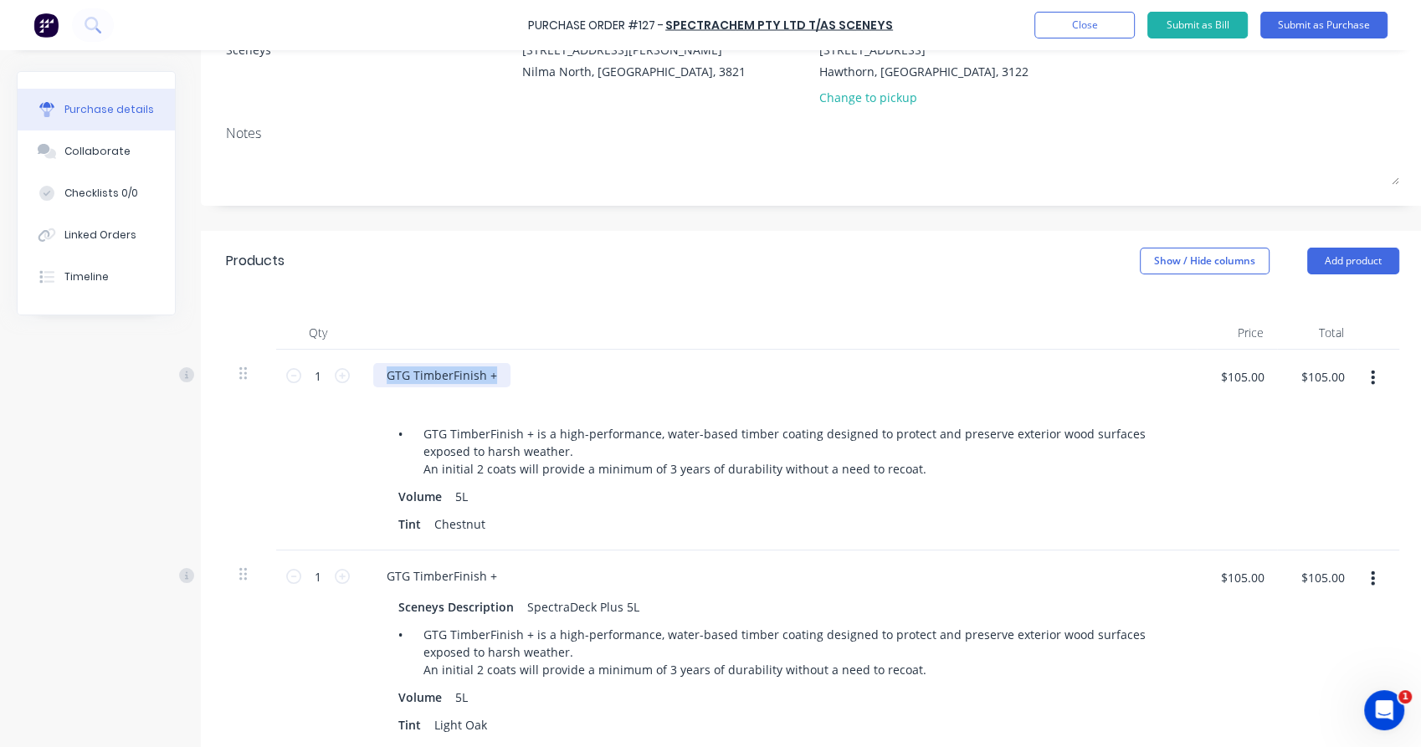
paste div
click at [452, 575] on div "GTG TimberFinish +" at bounding box center [441, 576] width 137 height 24
paste div
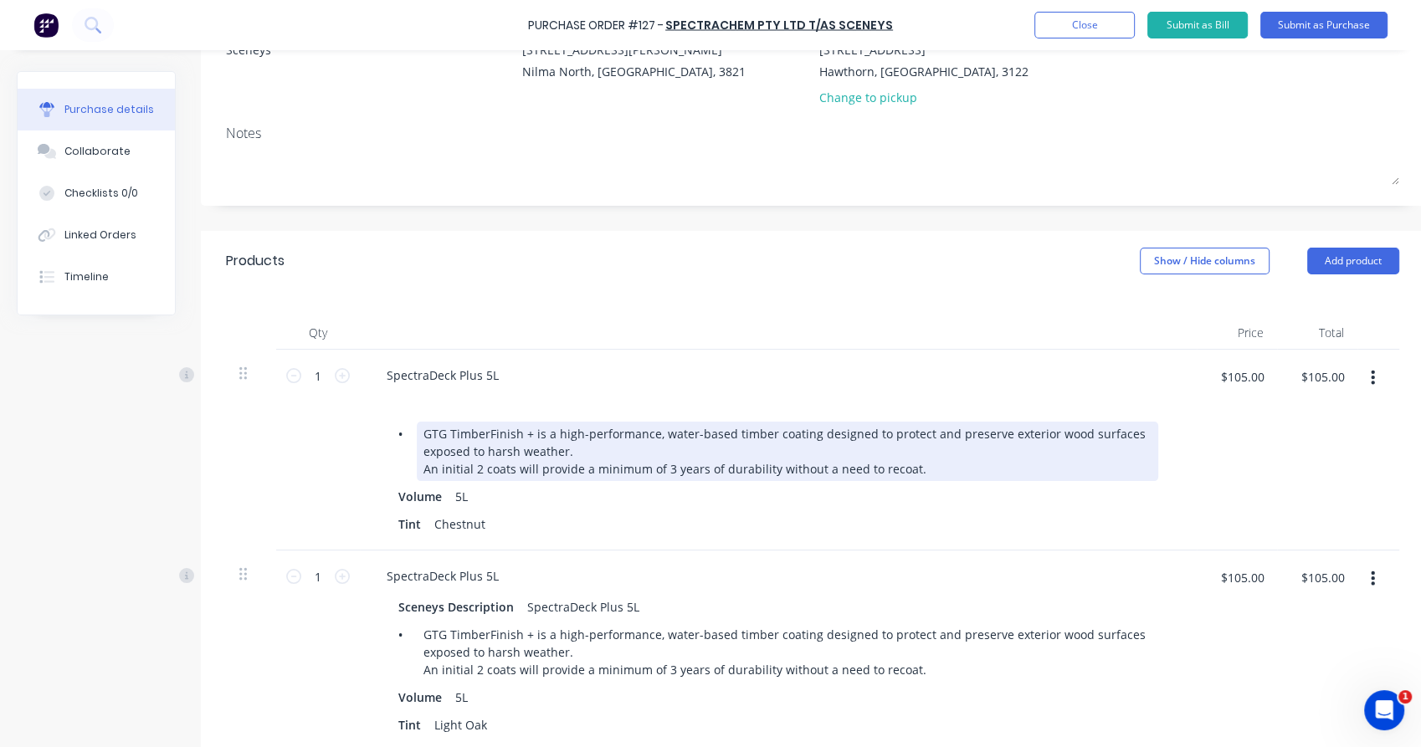
click at [443, 472] on div "GTG TimberFinish + is a high-performance, water-based timber coating designed t…" at bounding box center [787, 451] width 741 height 59
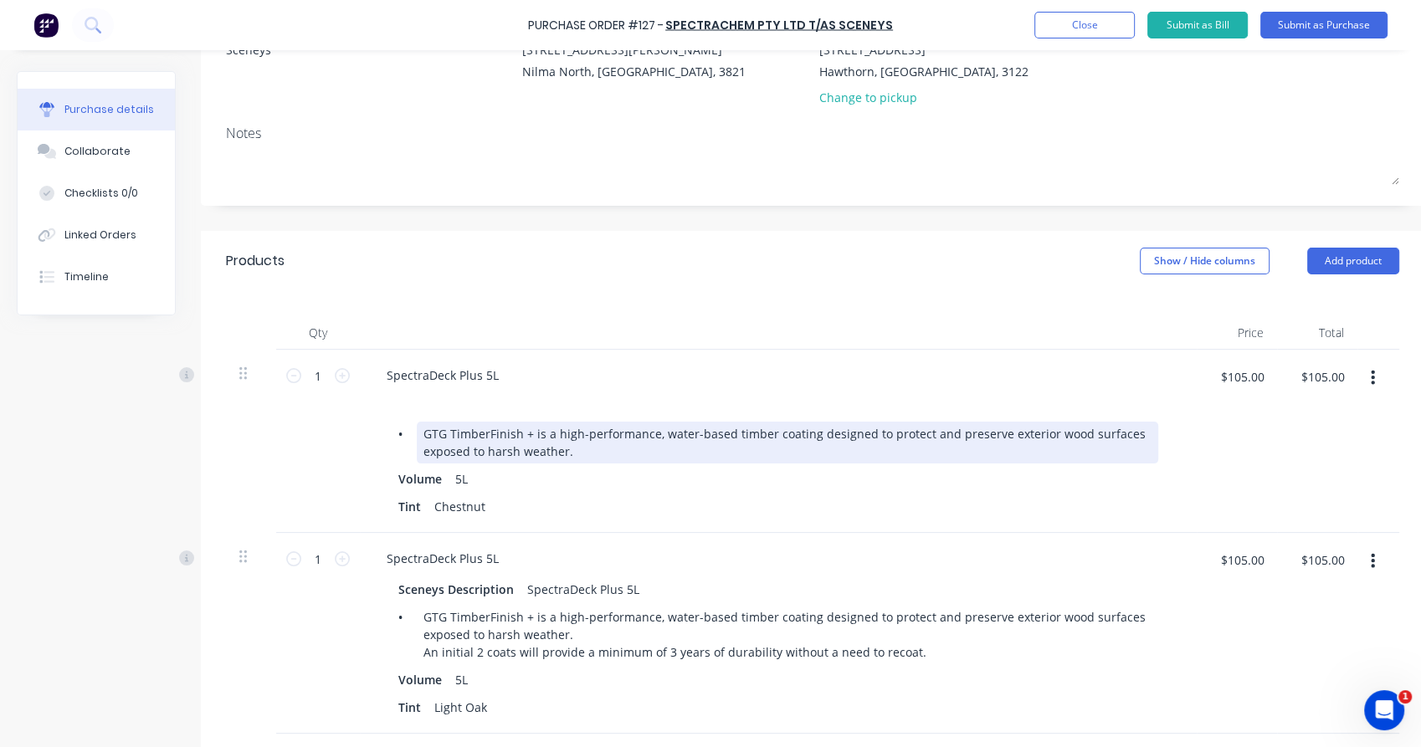
drag, startPoint x: 436, startPoint y: 469, endPoint x: 386, endPoint y: 413, distance: 75.3
click at [386, 413] on div "• GTG TimberFinish + is a high-performance, water-based timber coating designed…" at bounding box center [778, 456] width 810 height 125
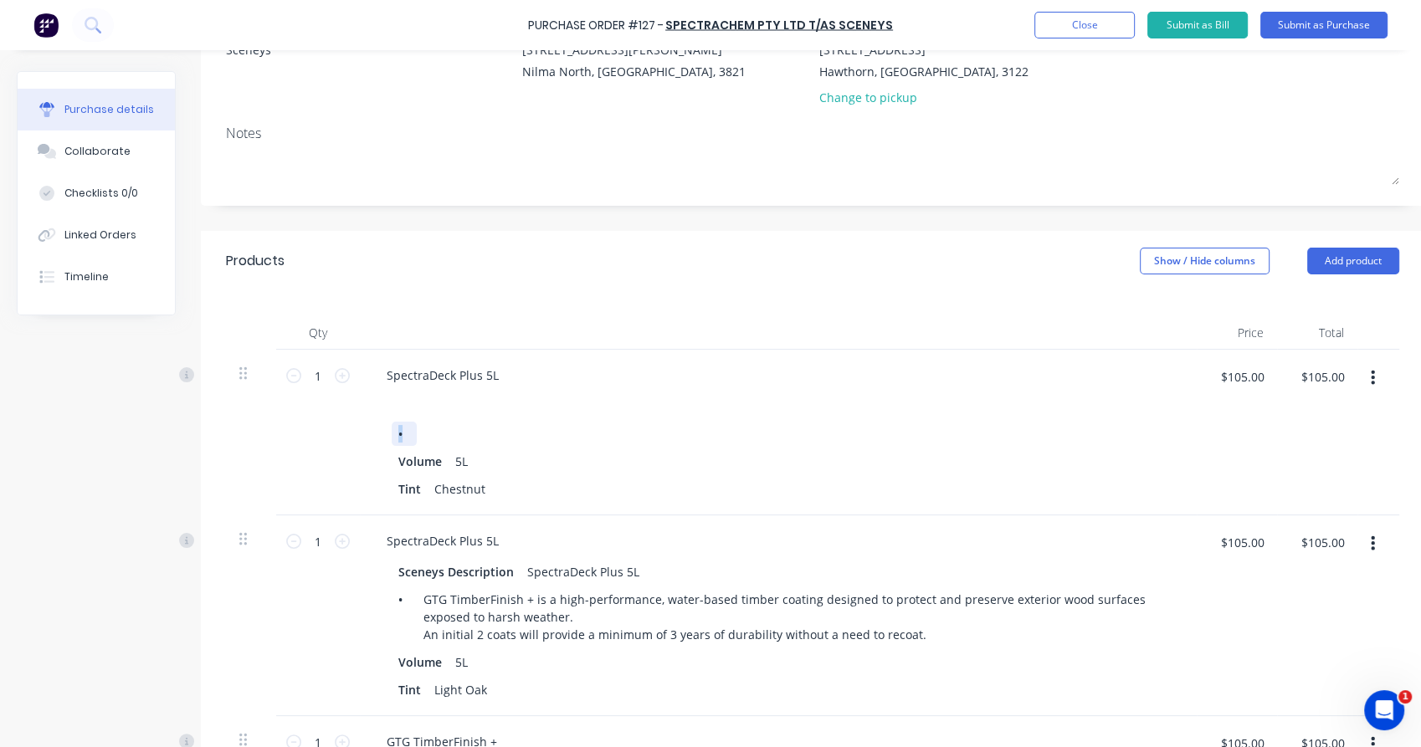
drag, startPoint x: 402, startPoint y: 430, endPoint x: 393, endPoint y: 433, distance: 9.0
click at [393, 433] on div "•" at bounding box center [404, 434] width 25 height 24
click at [450, 577] on div "Sceneys Description" at bounding box center [456, 572] width 129 height 24
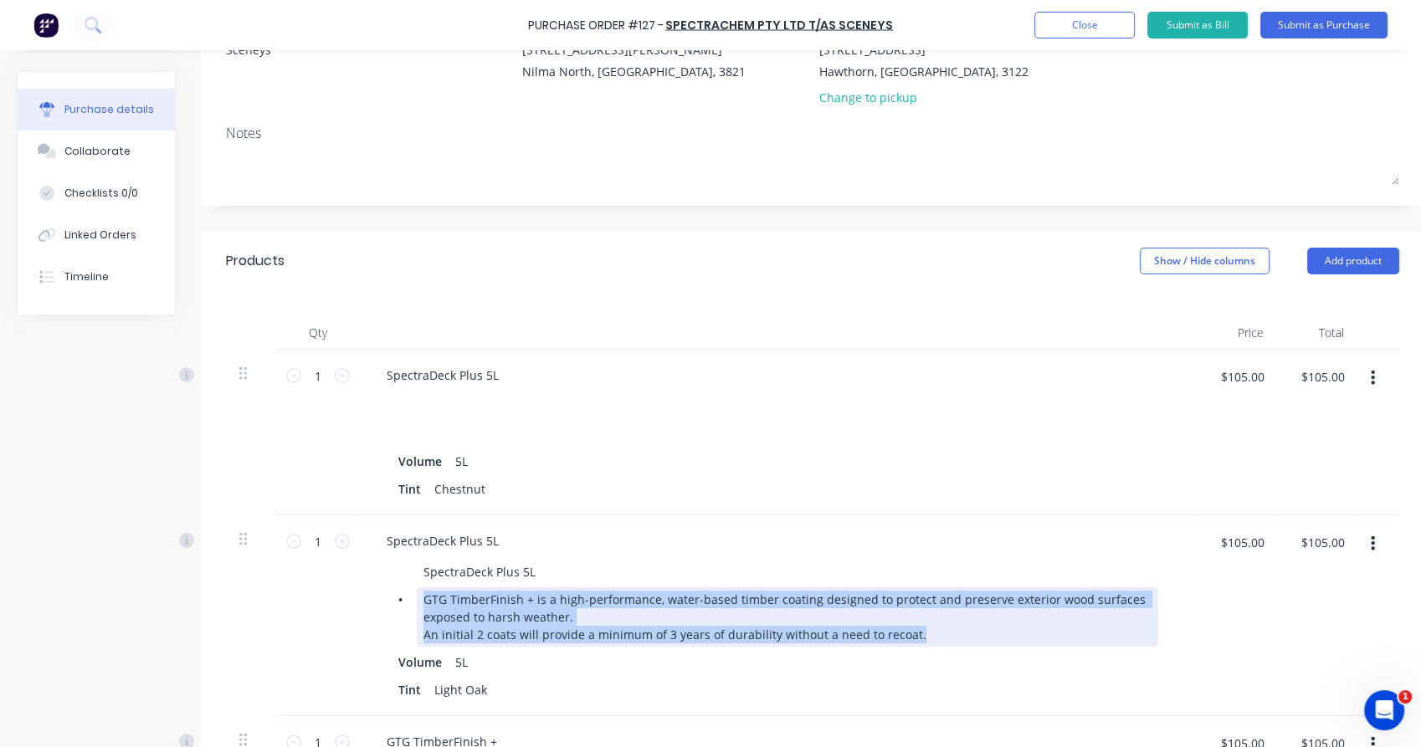
drag, startPoint x: 423, startPoint y: 602, endPoint x: 942, endPoint y: 655, distance: 521.6
click at [942, 655] on div "SpectraDeck Plus 5L • GTG TimberFinish + is a high-performance, water-based tim…" at bounding box center [778, 631] width 810 height 142
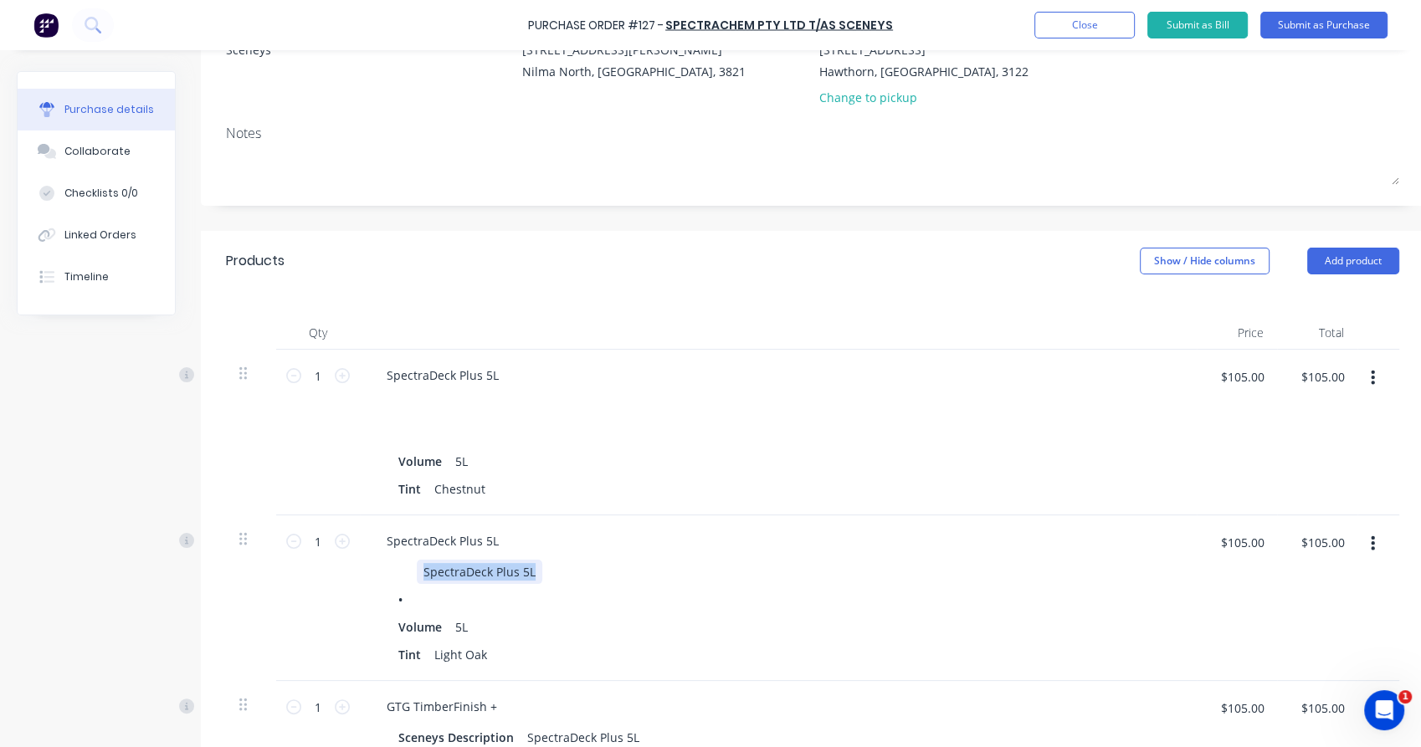
drag, startPoint x: 545, startPoint y: 571, endPoint x: 376, endPoint y: 580, distance: 169.3
click at [376, 580] on div "SpectraDeck Plus 5L • Volume 5L Tint Light Oak" at bounding box center [778, 613] width 810 height 107
drag, startPoint x: 410, startPoint y: 592, endPoint x: 383, endPoint y: 603, distance: 28.9
click at [383, 603] on div "• Volume 5L Tint Light Oak" at bounding box center [778, 613] width 810 height 107
click at [366, 586] on div "SpectraDeck Plus 5L Volume 5L Tint Light Oak" at bounding box center [778, 598] width 837 height 166
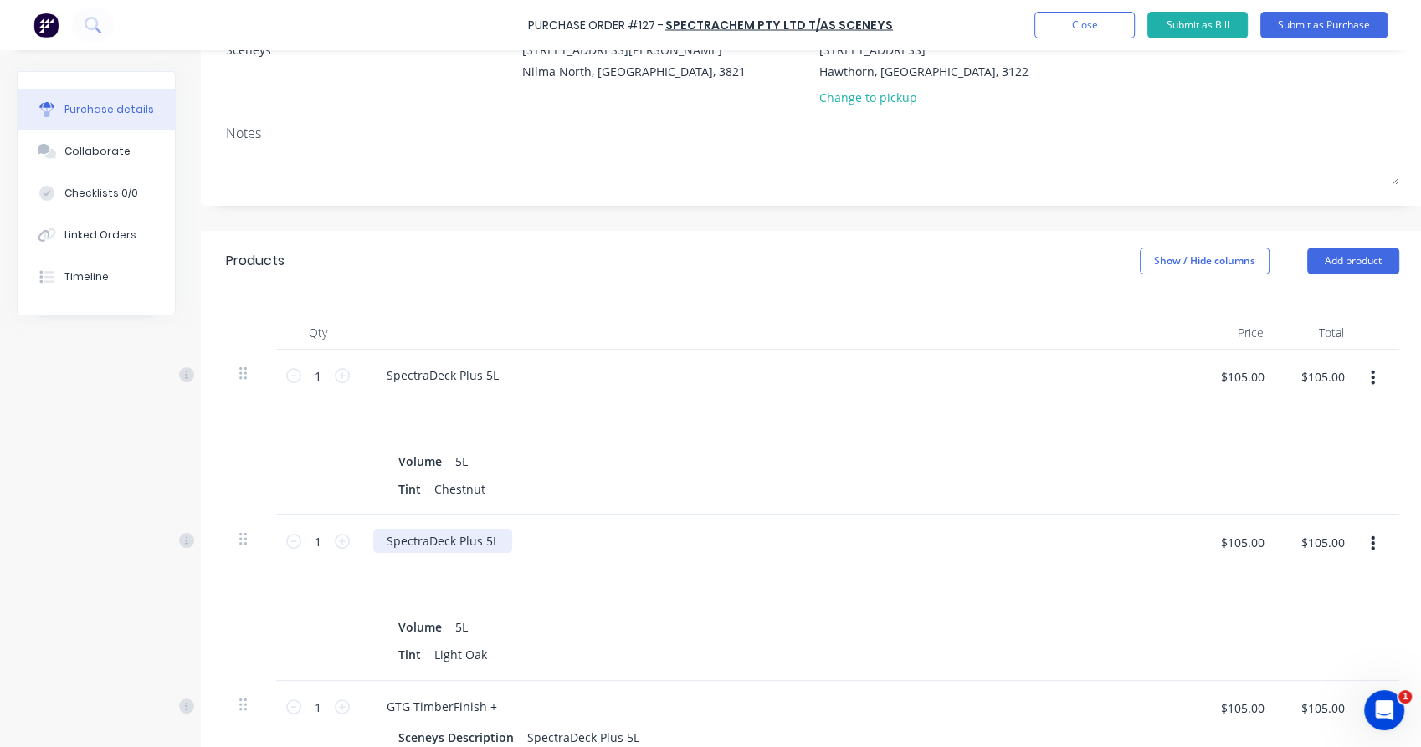
click at [450, 536] on div "SpectraDeck Plus 5L" at bounding box center [442, 541] width 139 height 24
copy div "SpectraDeck Plus 5L"
click at [435, 695] on div "GTG TimberFinish +" at bounding box center [441, 707] width 137 height 24
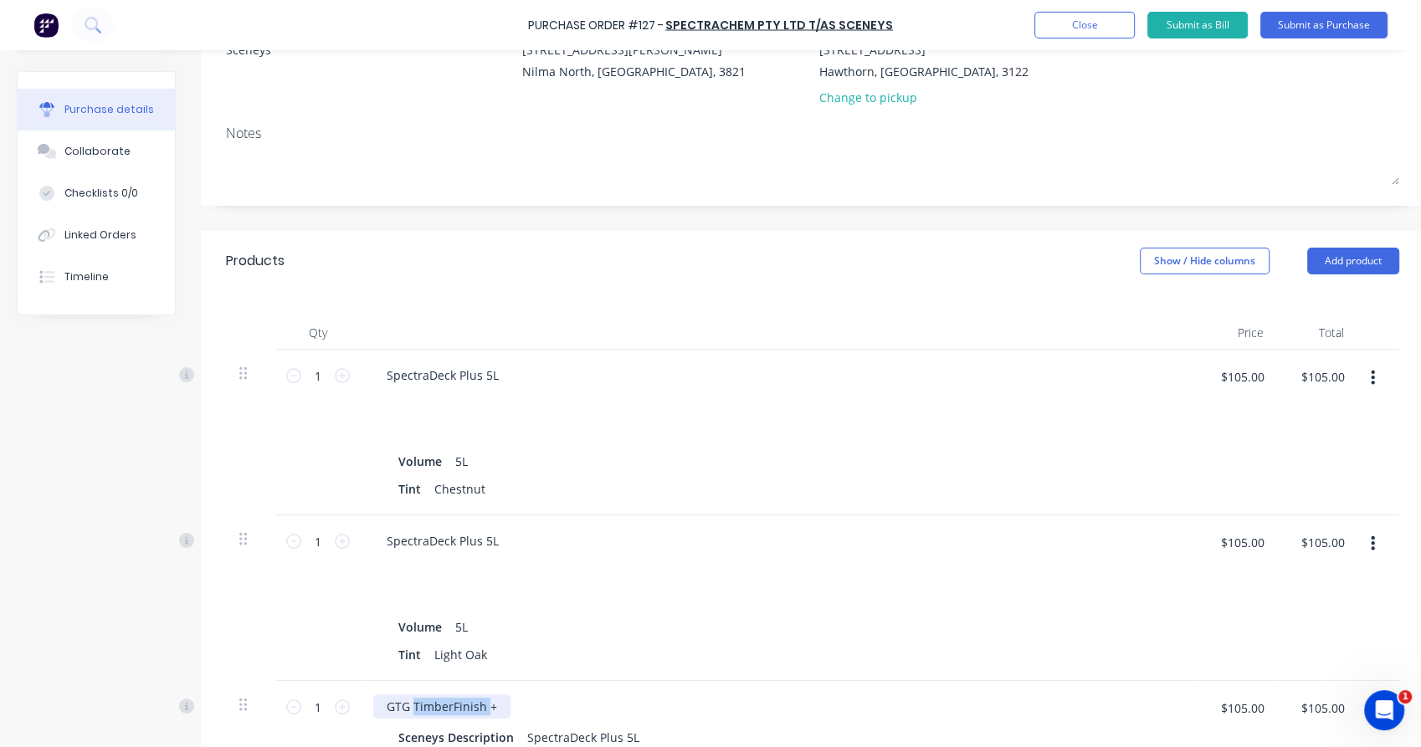
click at [435, 695] on div "GTG TimberFinish +" at bounding box center [441, 707] width 137 height 24
paste div
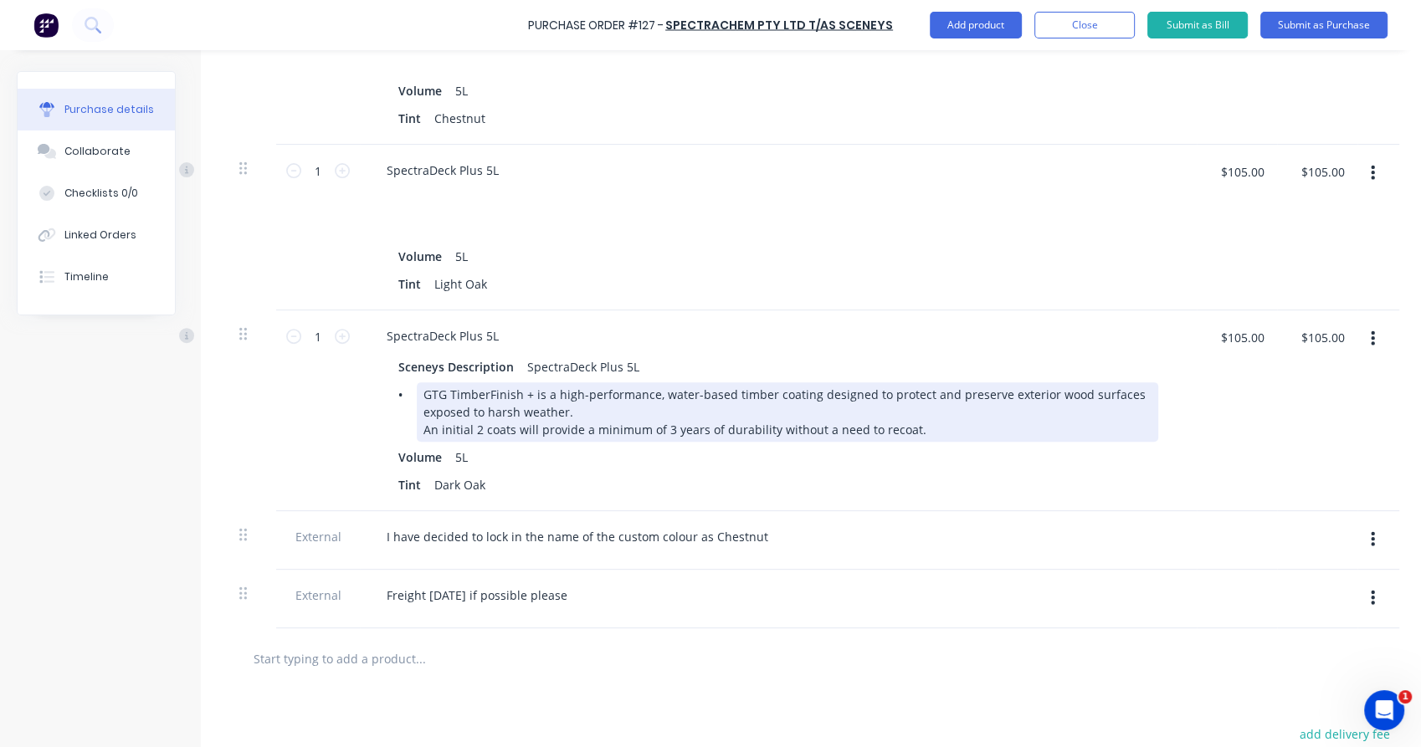
click at [440, 422] on div "GTG TimberFinish + is a high-performance, water-based timber coating designed t…" at bounding box center [787, 411] width 741 height 59
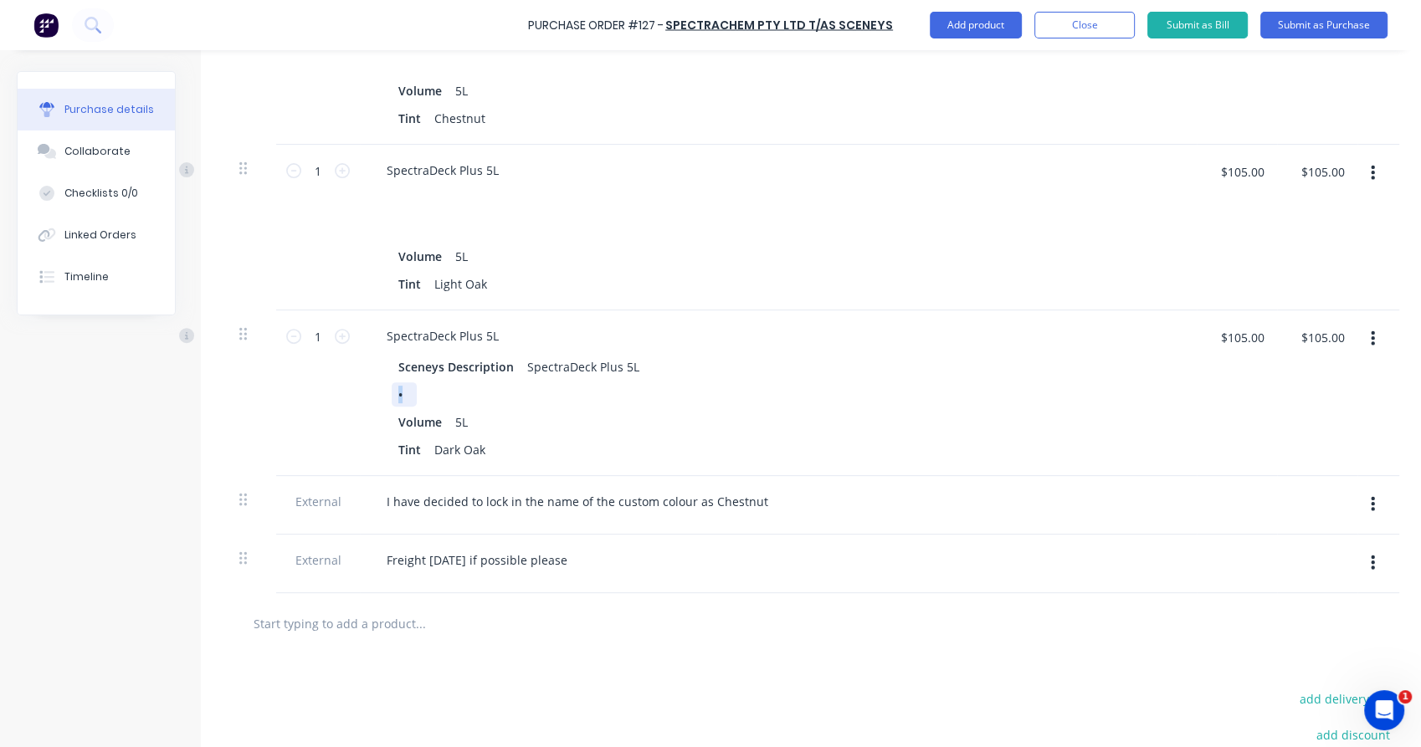
drag, startPoint x: 408, startPoint y: 403, endPoint x: 386, endPoint y: 397, distance: 22.5
click at [386, 402] on div "Sceneys Description SpectraDeck Plus 5L • Volume 5L Tint Dark Oak" at bounding box center [778, 408] width 810 height 107
click at [482, 367] on div "Sceneys Description" at bounding box center [456, 367] width 129 height 24
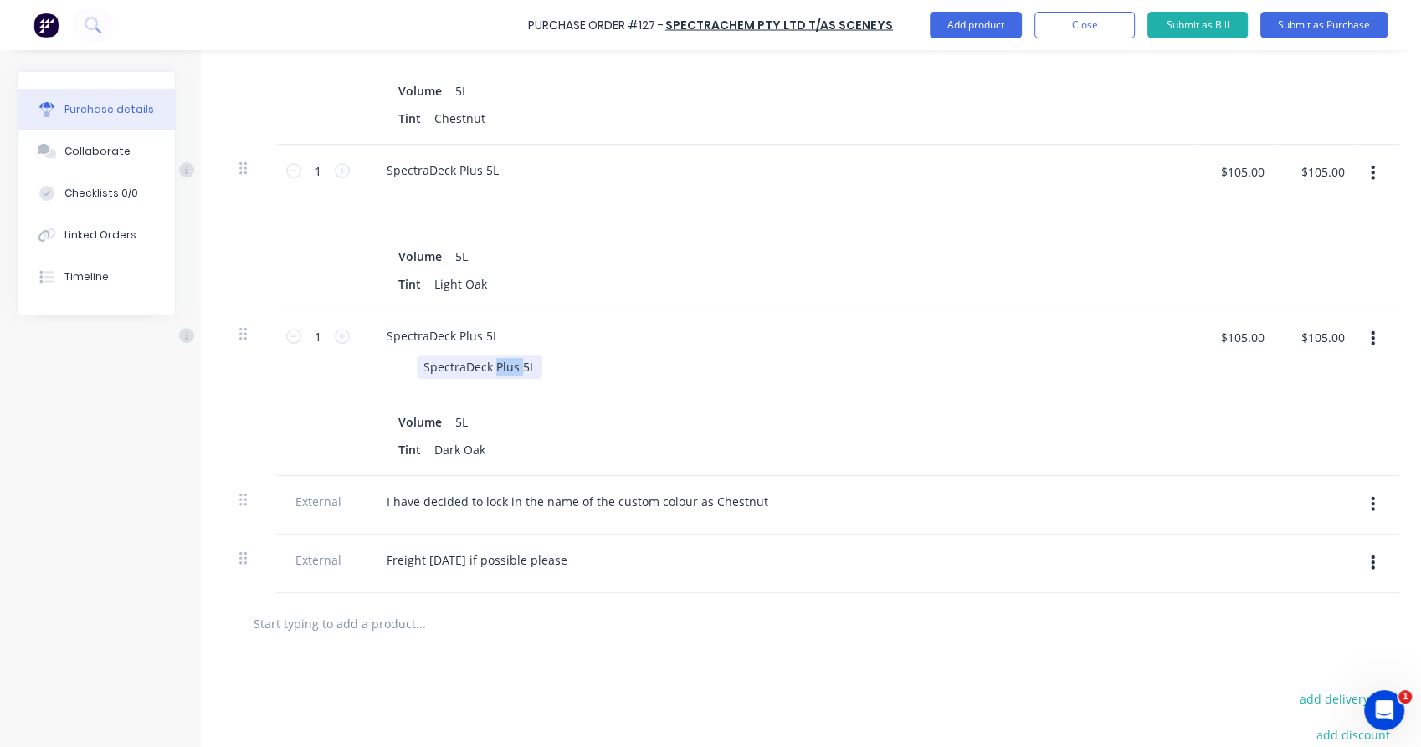
click at [509, 371] on div "SpectraDeck Plus 5L" at bounding box center [480, 367] width 126 height 24
click at [312, 395] on div "1 1" at bounding box center [318, 393] width 84 height 166
click at [326, 423] on div "1 1" at bounding box center [318, 393] width 84 height 166
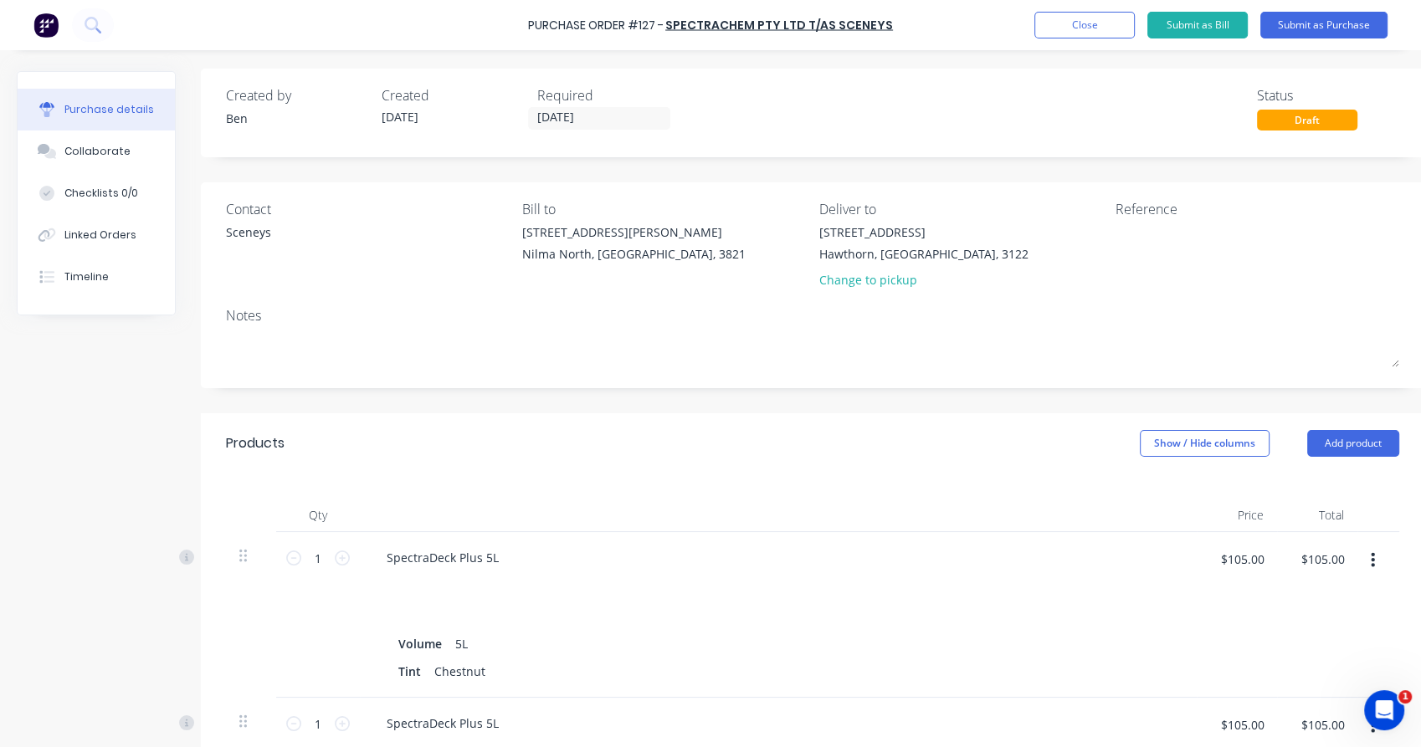
scroll to position [0, 0]
click at [1310, 26] on button "Submit as Purchase" at bounding box center [1323, 25] width 127 height 27
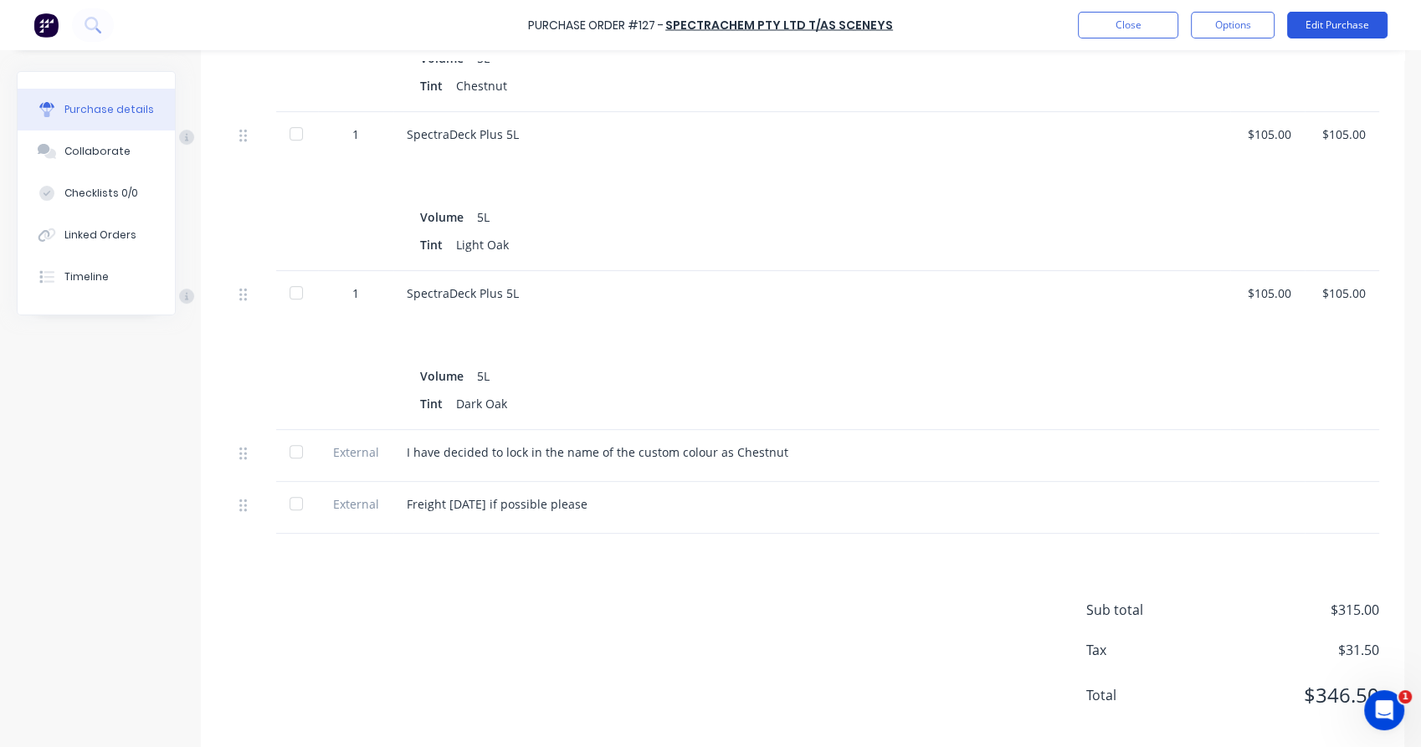
click at [1299, 23] on button "Edit Purchase" at bounding box center [1337, 25] width 100 height 27
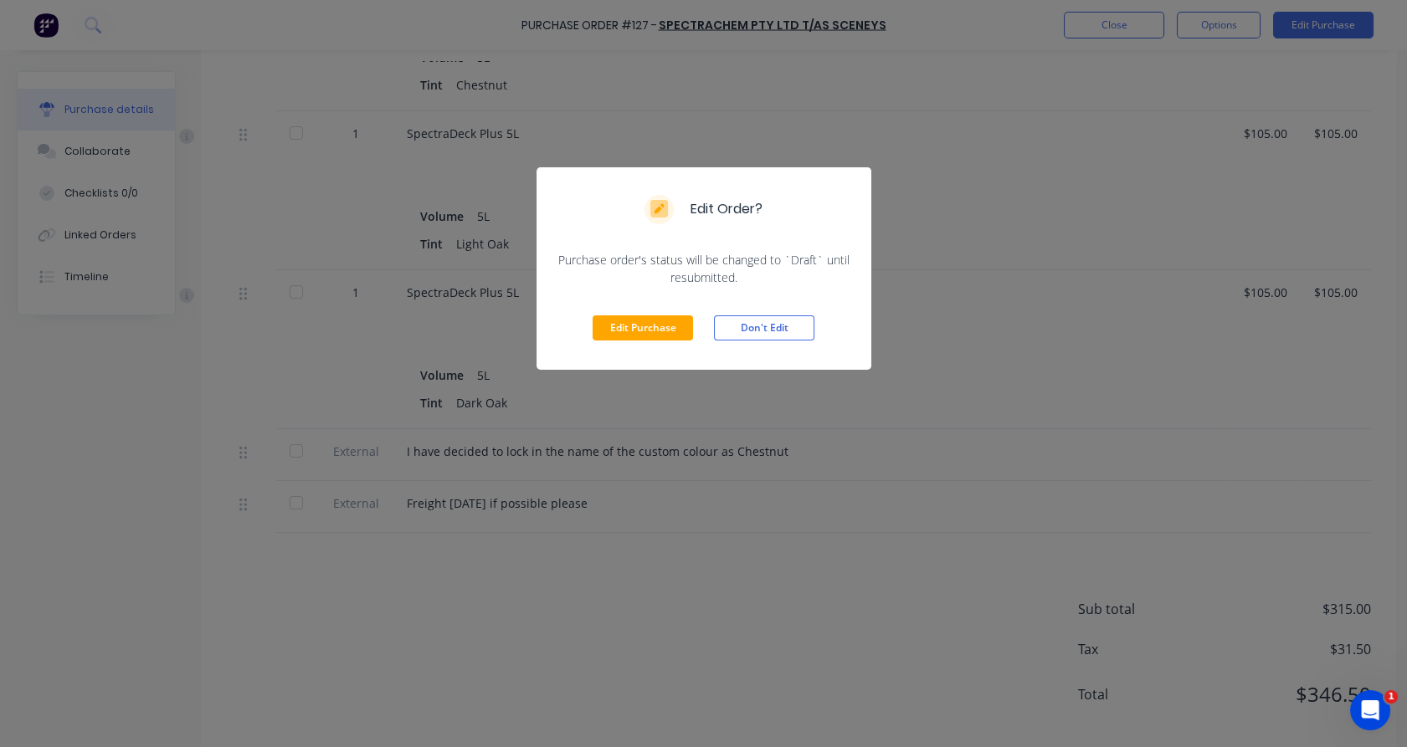
click at [708, 562] on div "Edit Order? Purchase order's status will be changed to `Draft` until resubmitte…" at bounding box center [703, 373] width 1407 height 747
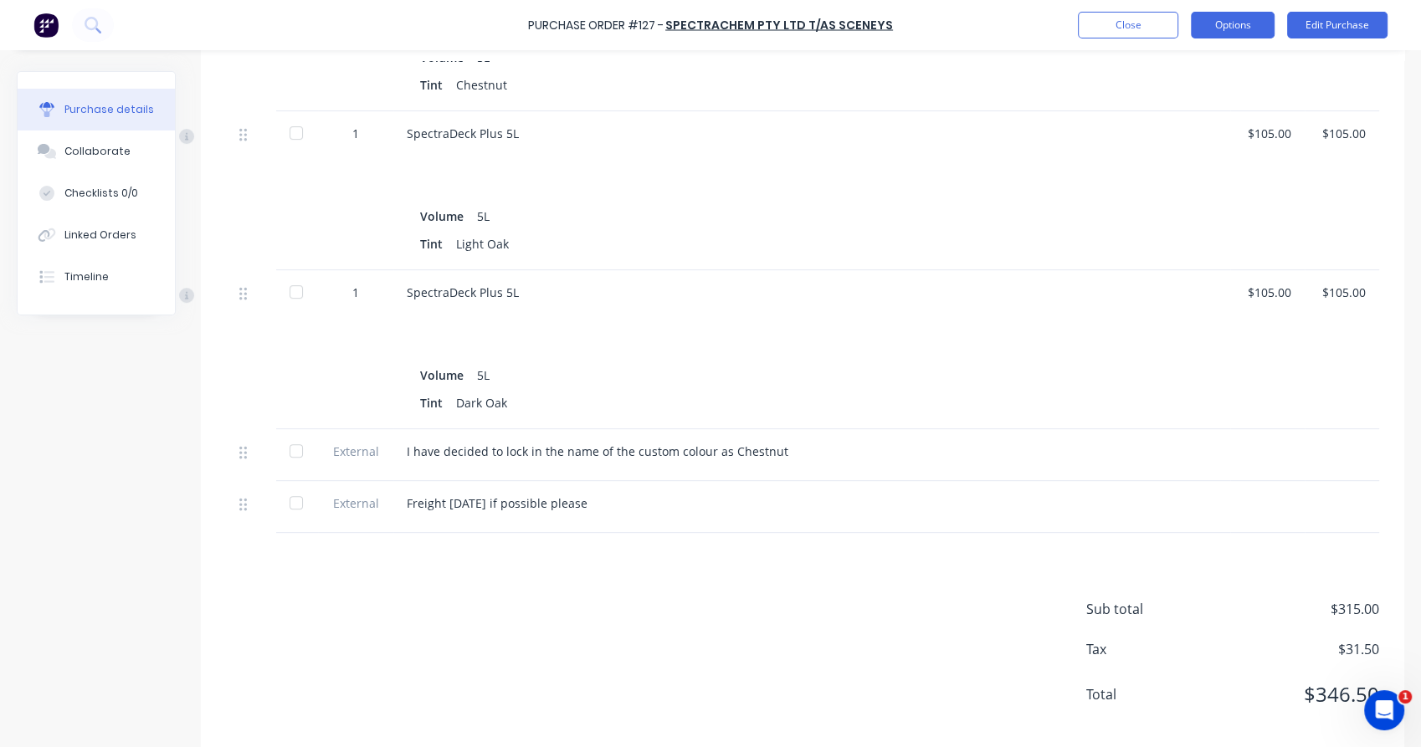
click at [1228, 30] on button "Options" at bounding box center [1233, 25] width 84 height 27
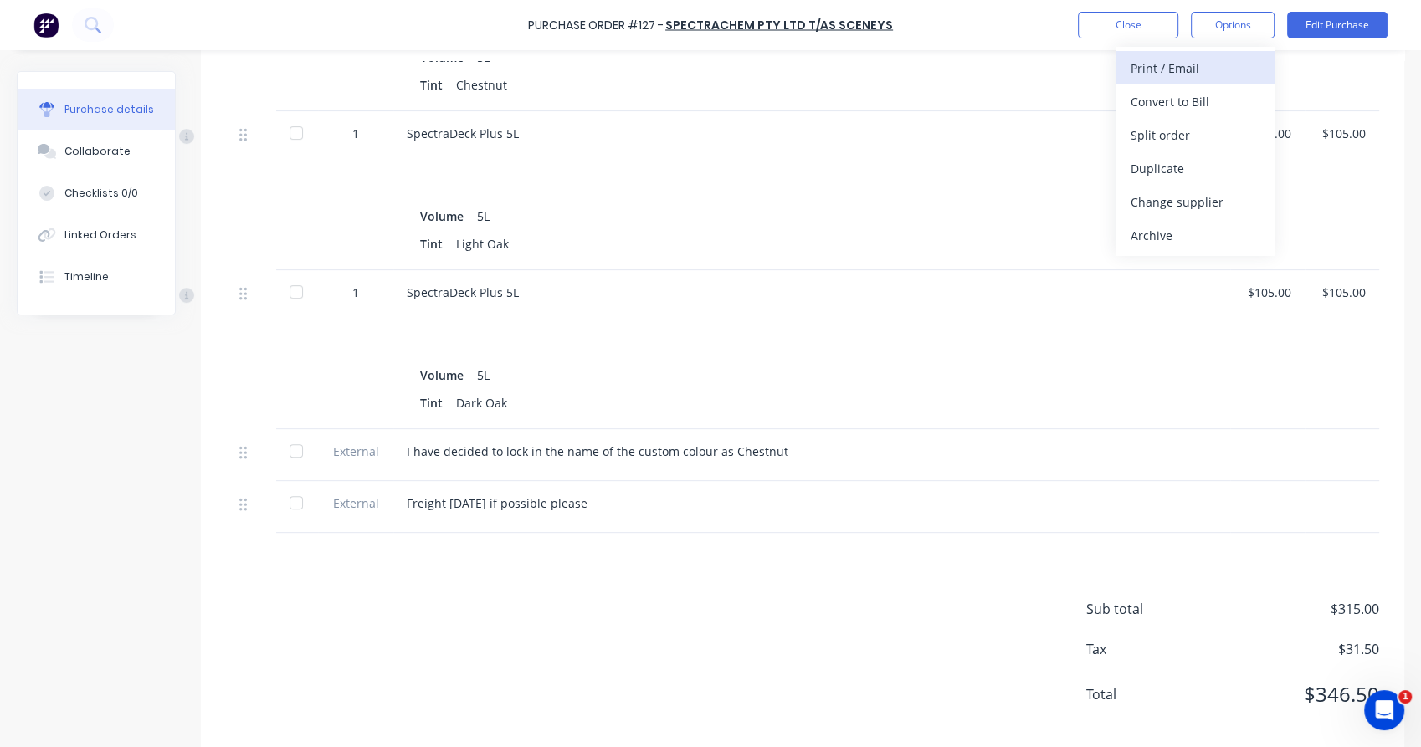
click at [1198, 70] on div "Print / Email" at bounding box center [1195, 68] width 129 height 24
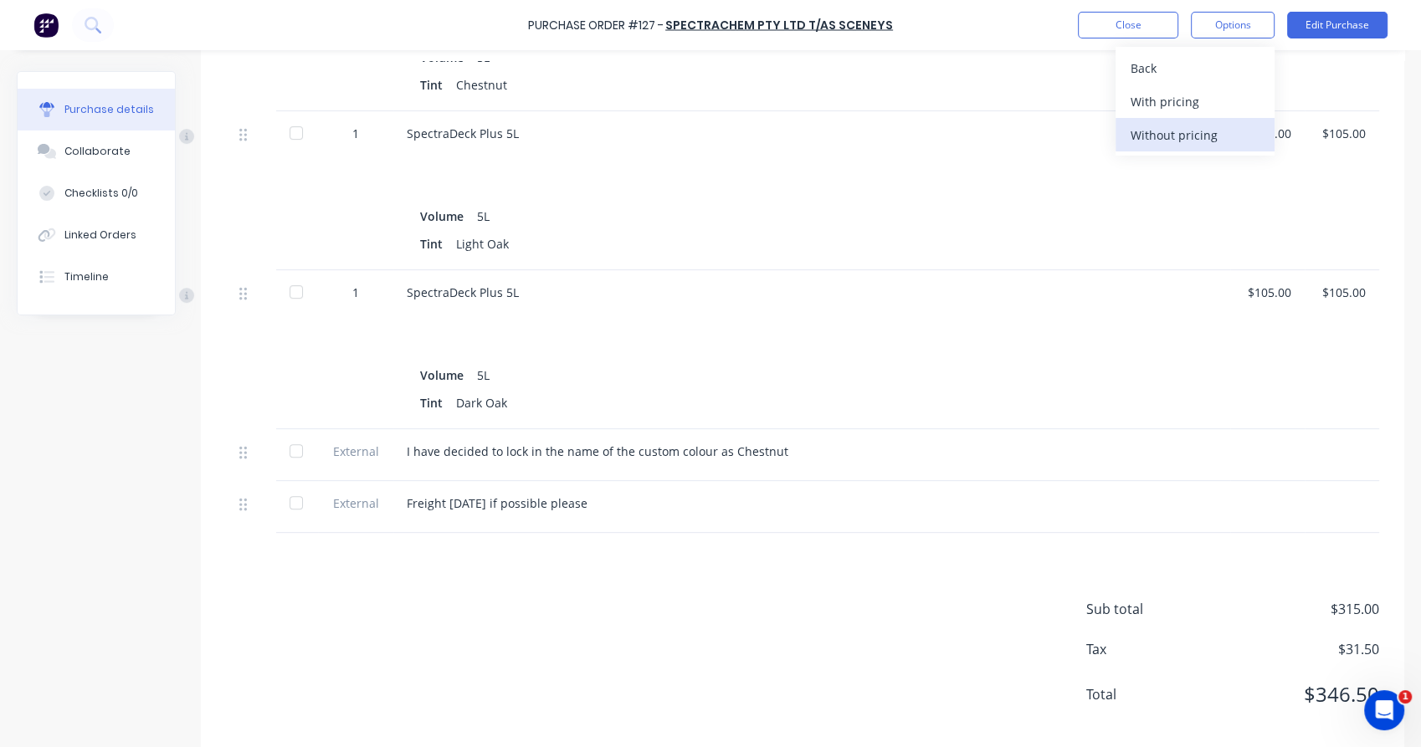
click at [1198, 134] on div "Without pricing" at bounding box center [1195, 135] width 129 height 24
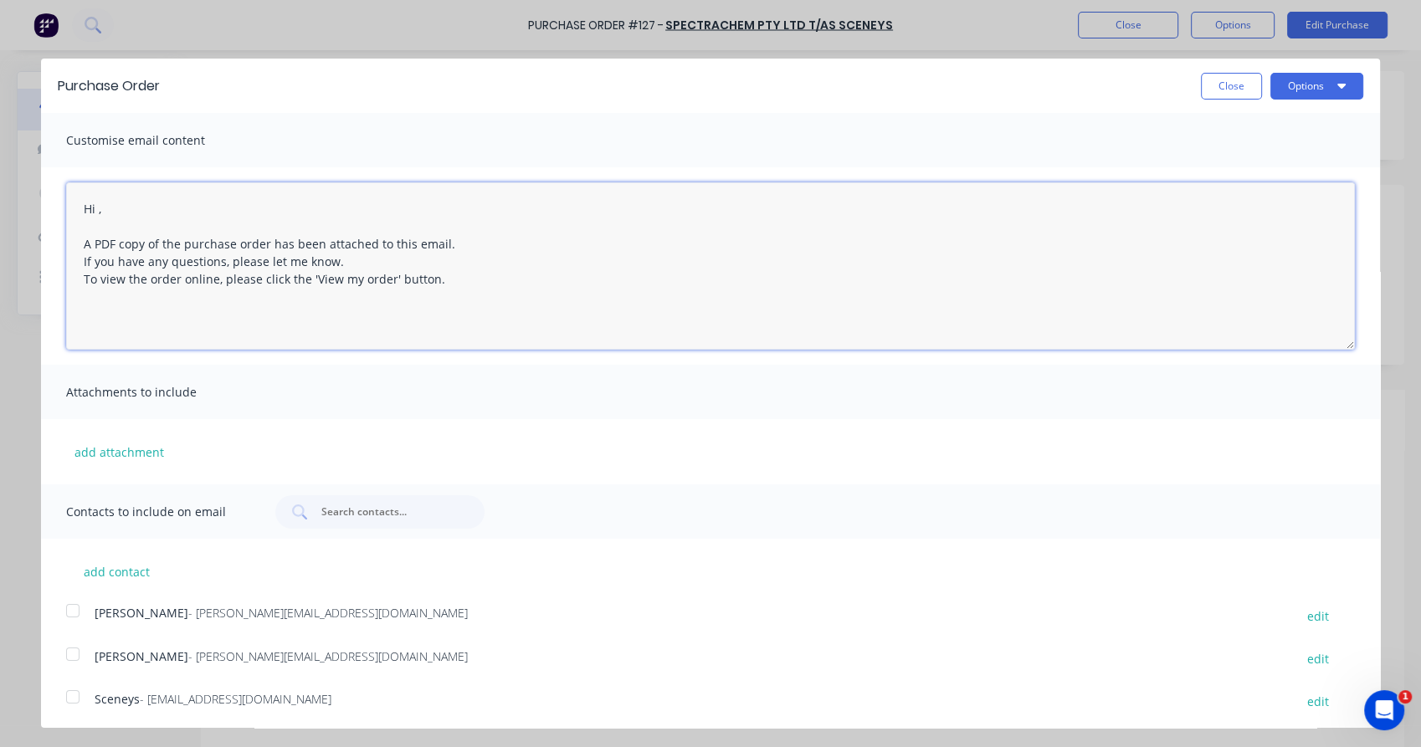
click at [96, 207] on textarea "Hi , A PDF copy of the purchase order has been attached to this email. If you h…" at bounding box center [710, 265] width 1289 height 167
click at [75, 700] on div at bounding box center [72, 696] width 33 height 33
type textarea "Hi [PERSON_NAME], A PDF copy of the purchase order has been attached to this em…"
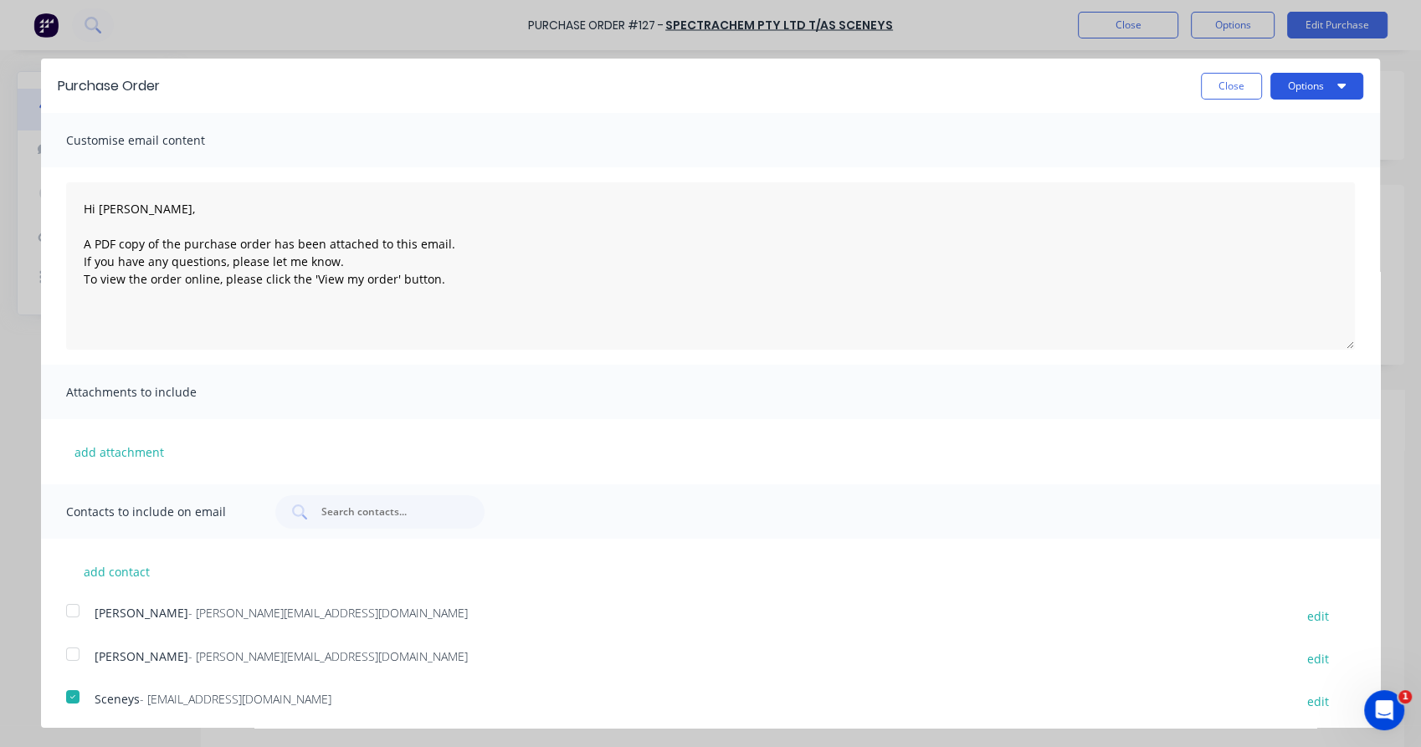
click at [1337, 89] on icon "button" at bounding box center [1341, 85] width 8 height 13
click at [1294, 162] on div "Email" at bounding box center [1283, 162] width 129 height 24
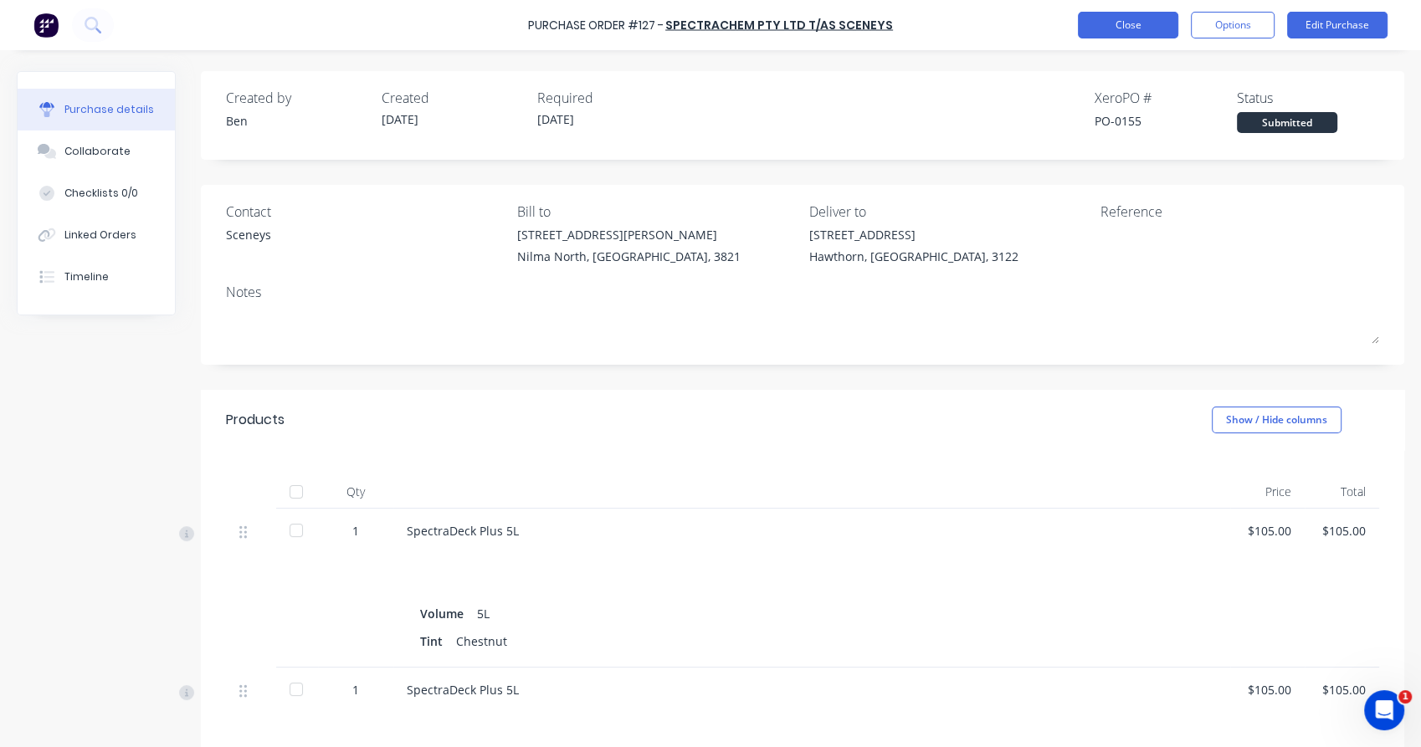
click at [1142, 28] on button "Close" at bounding box center [1128, 25] width 100 height 27
